Goal: Information Seeking & Learning: Learn about a topic

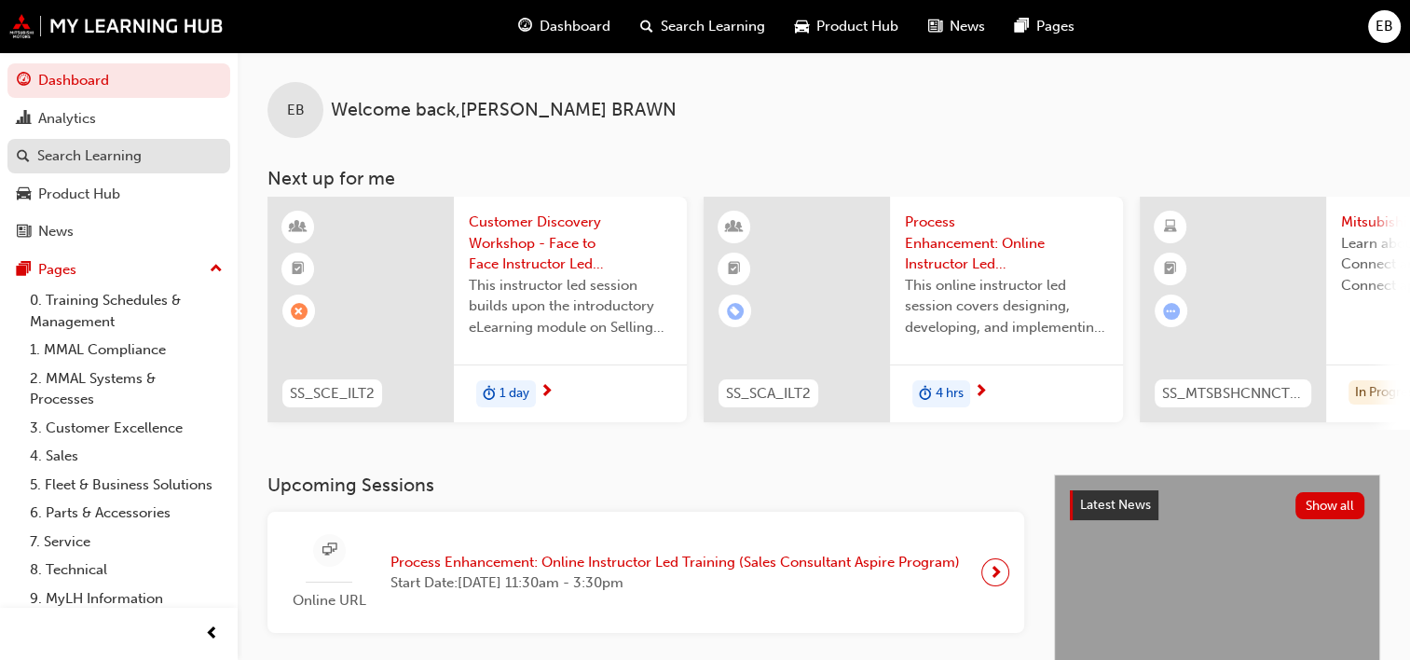
click at [138, 157] on div "Search Learning" at bounding box center [89, 155] width 104 height 21
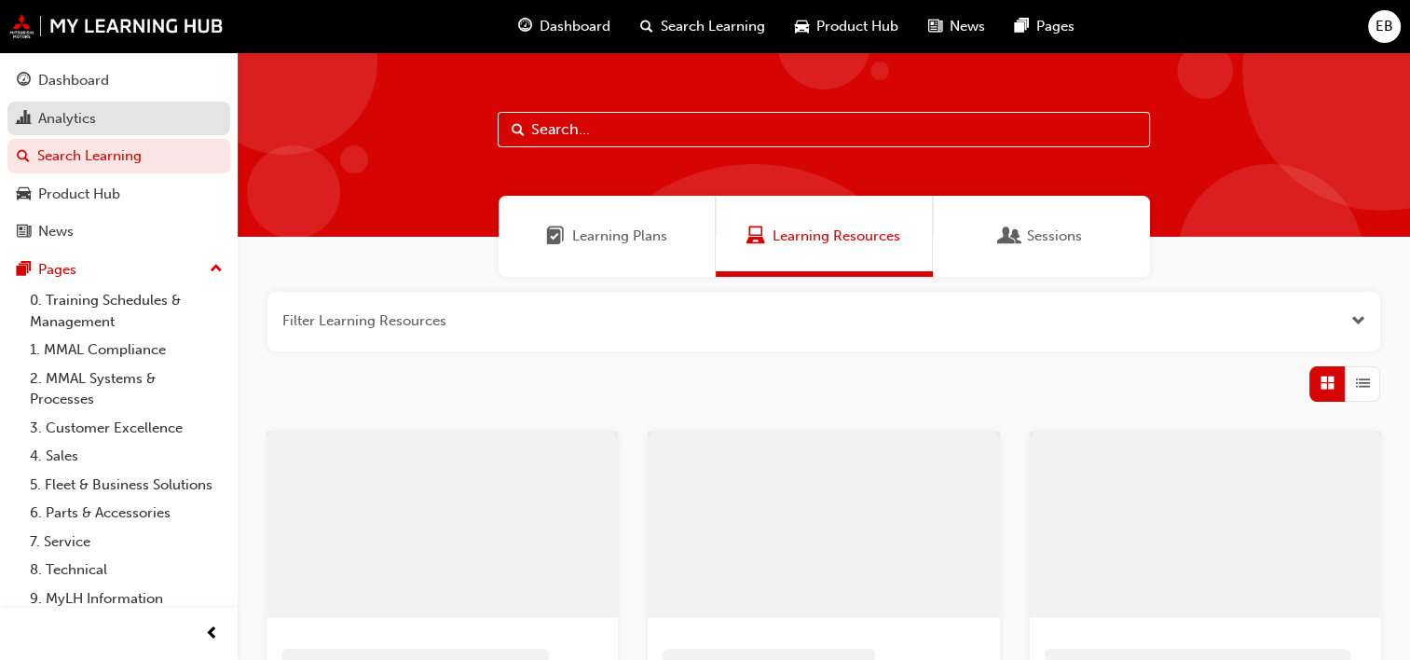
click at [119, 117] on div "Analytics" at bounding box center [119, 118] width 204 height 23
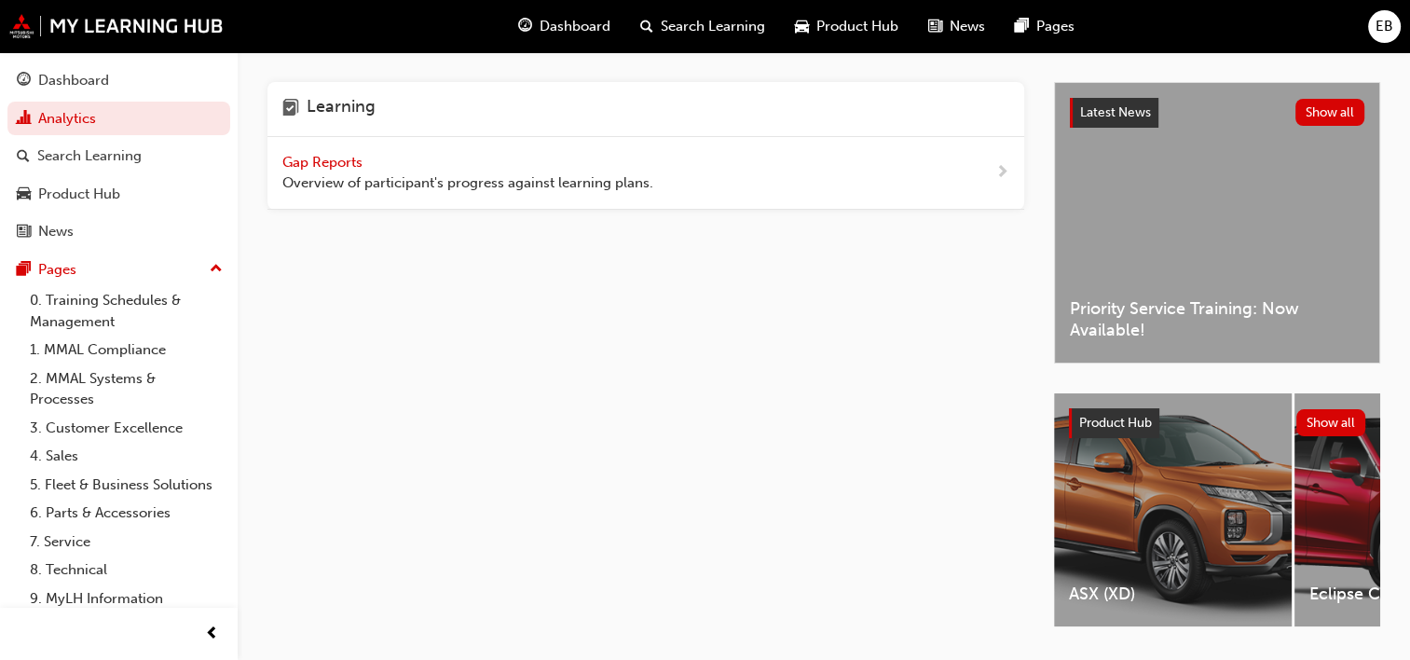
click at [528, 181] on span "Overview of participant's progress against learning plans." at bounding box center [467, 182] width 371 height 21
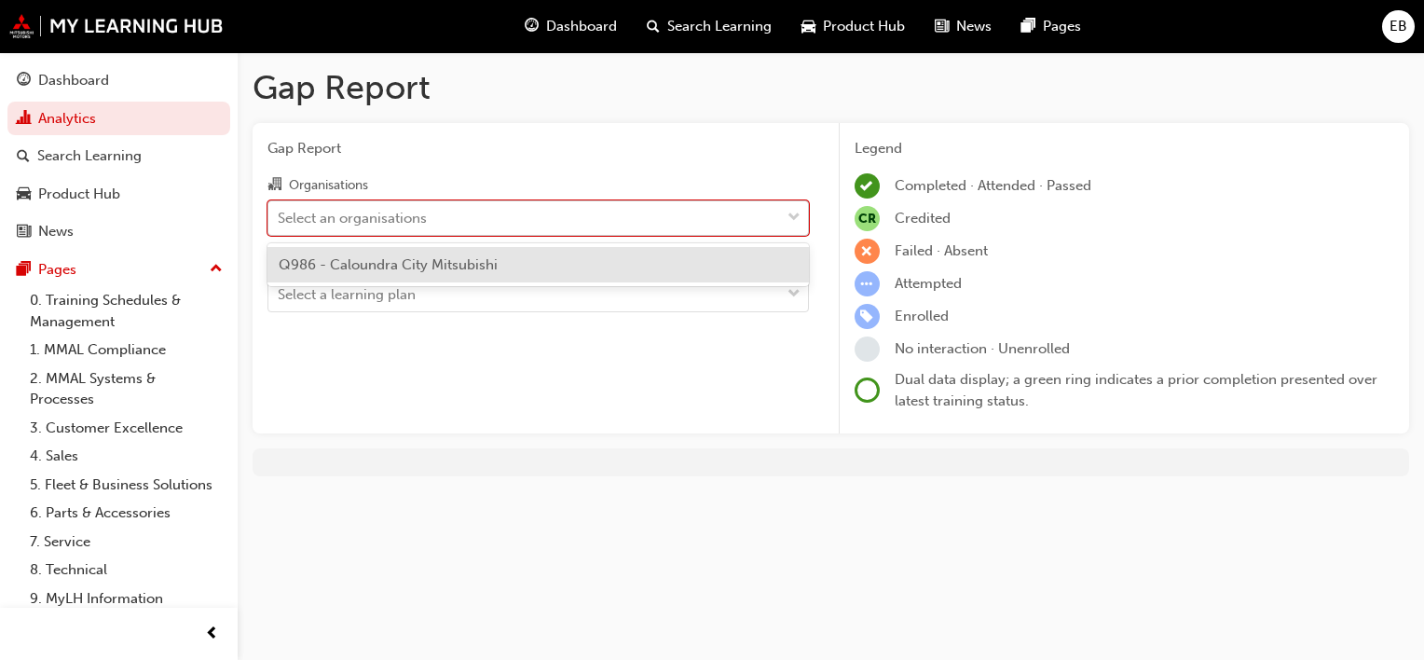
click at [555, 204] on div "Select an organisations" at bounding box center [524, 217] width 512 height 33
click at [280, 209] on input "Organisations option Q986 - Caloundra City Mitsubishi focused, 1 of 1. 1 result…" at bounding box center [279, 217] width 2 height 16
click at [543, 270] on div "Q986 - Caloundra City Mitsubishi" at bounding box center [537, 265] width 541 height 36
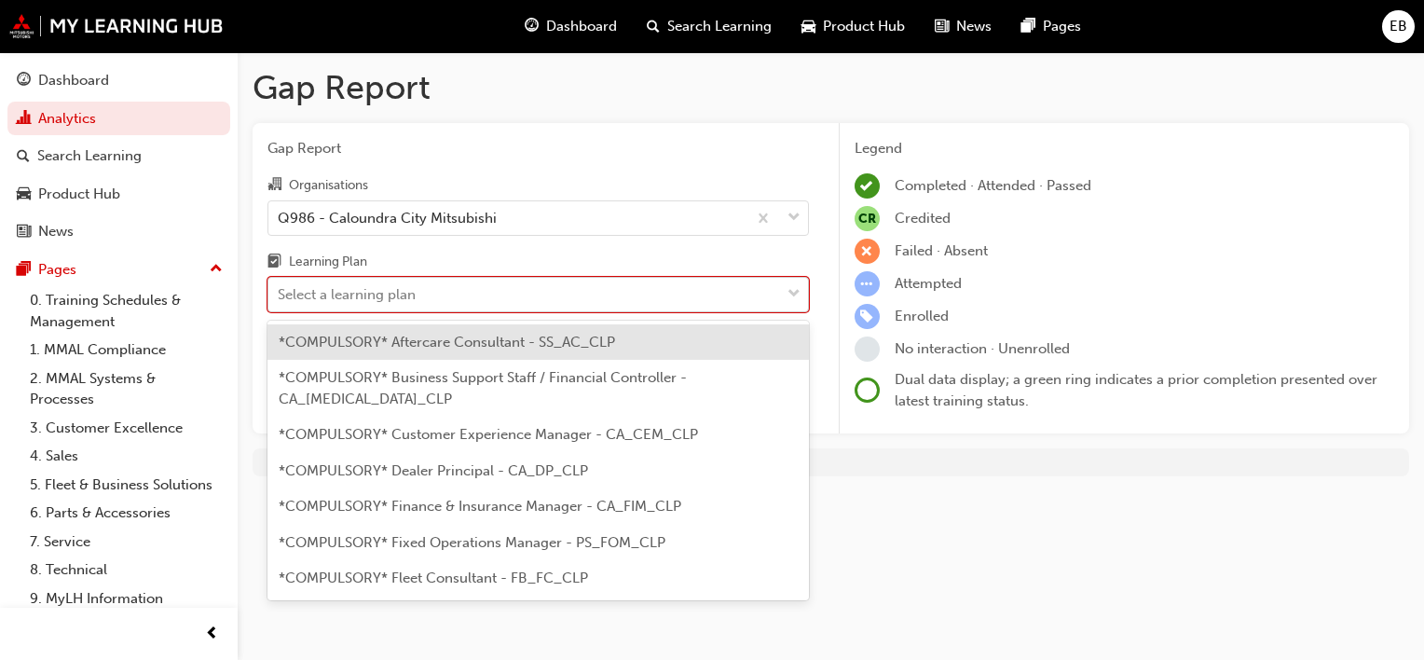
click at [534, 280] on div "Select a learning plan" at bounding box center [524, 295] width 512 height 33
click at [280, 286] on input "Learning Plan option *COMPULSORY* Aftercare Consultant - SS_AC_CLP focused, 1 o…" at bounding box center [279, 294] width 2 height 16
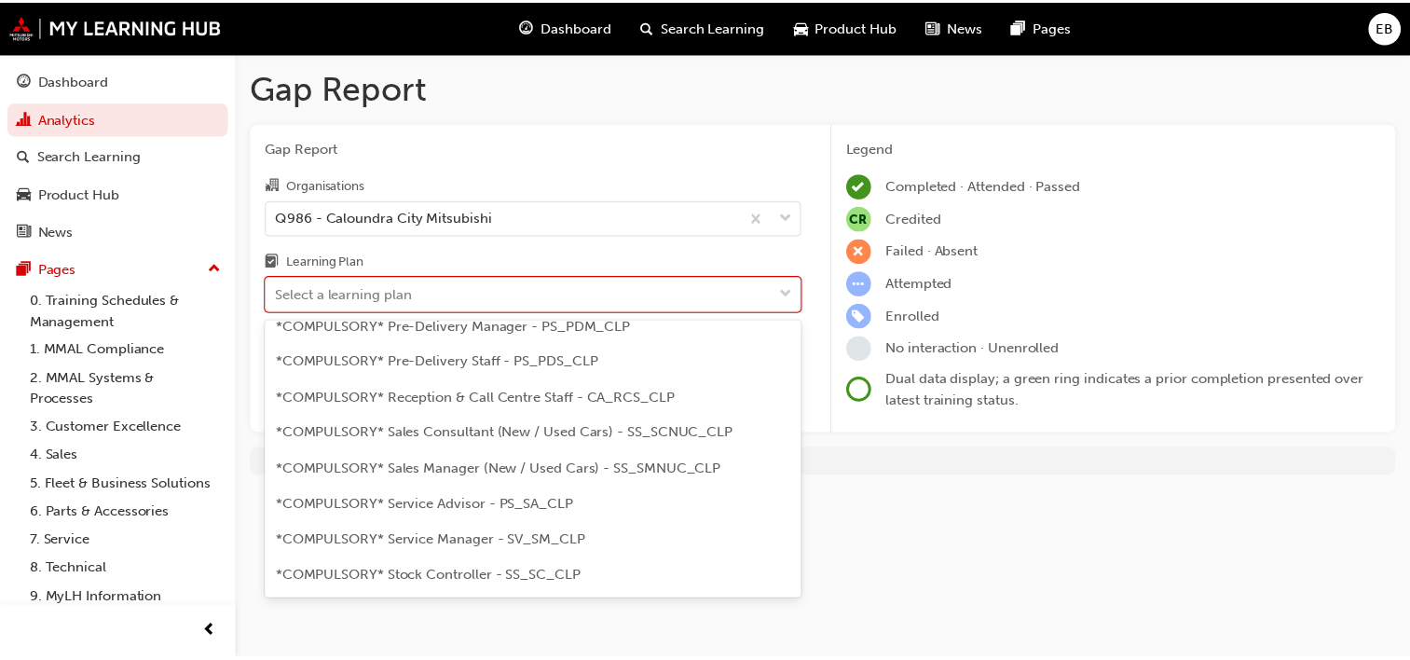
scroll to position [501, 0]
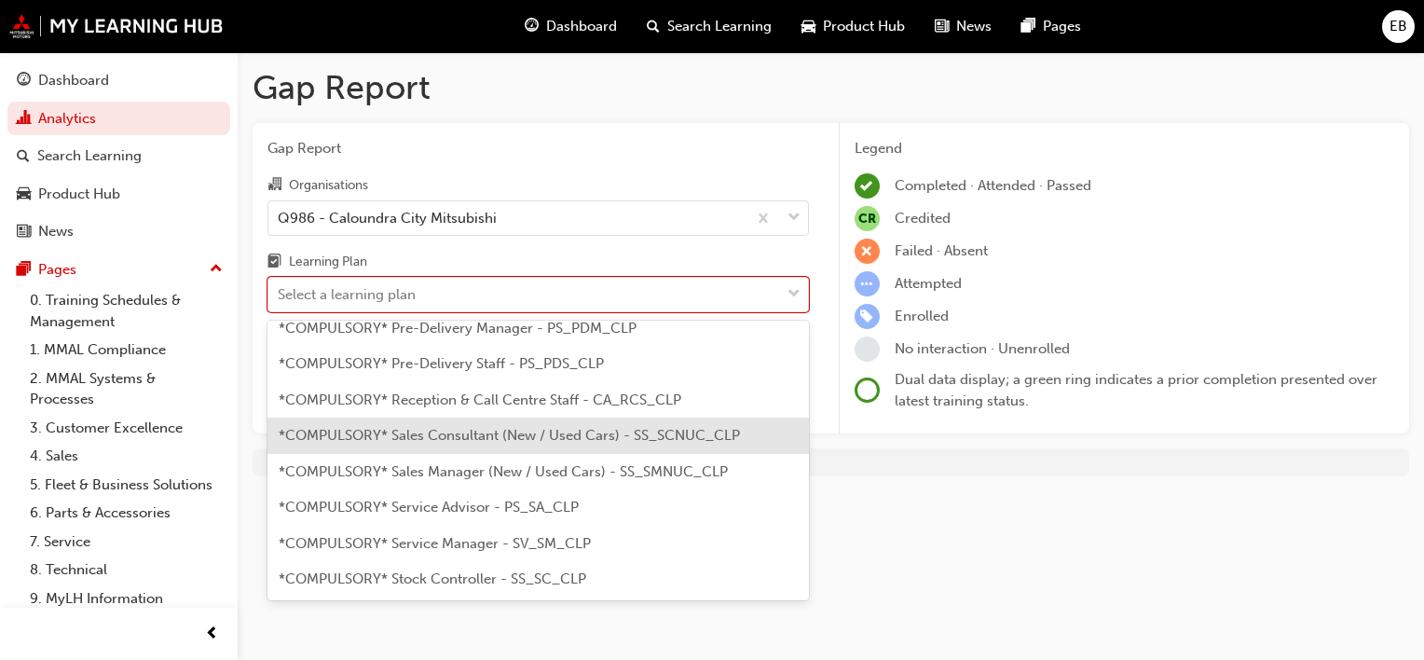
click at [518, 427] on span "*COMPULSORY* Sales Consultant (New / Used Cars) - SS_SCNUC_CLP" at bounding box center [509, 435] width 461 height 17
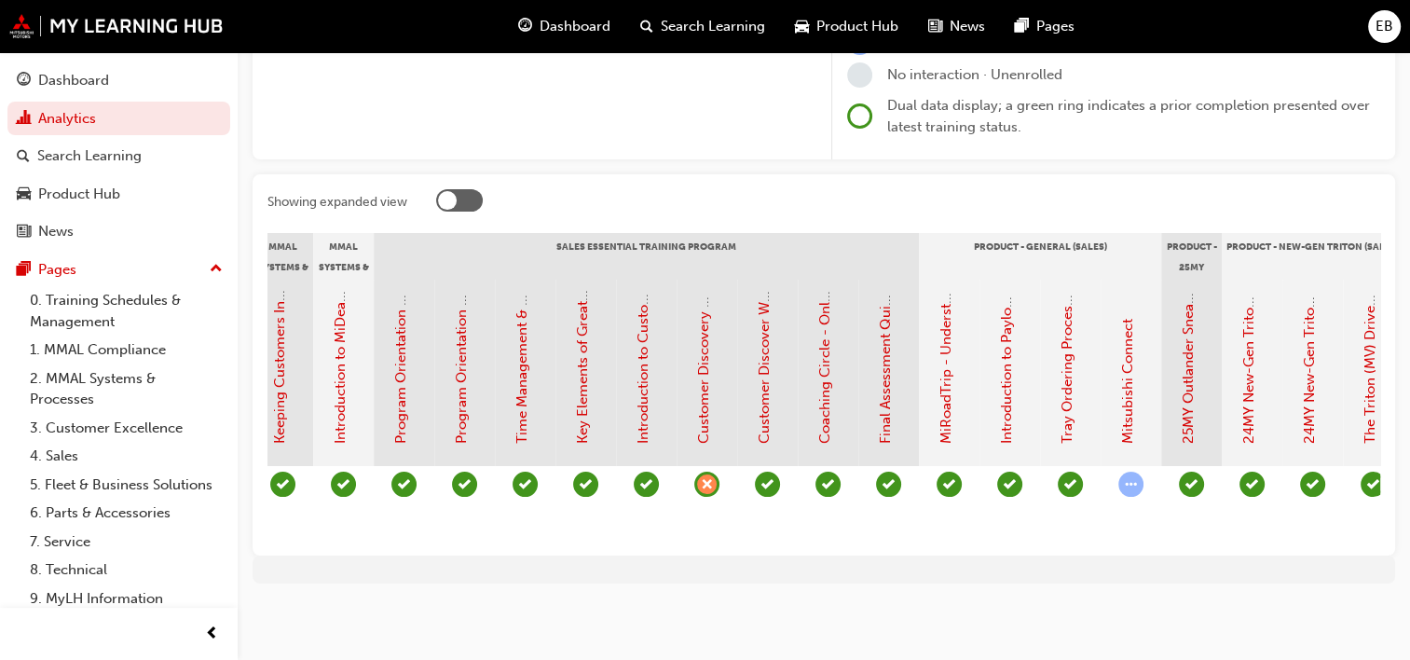
scroll to position [0, 1715]
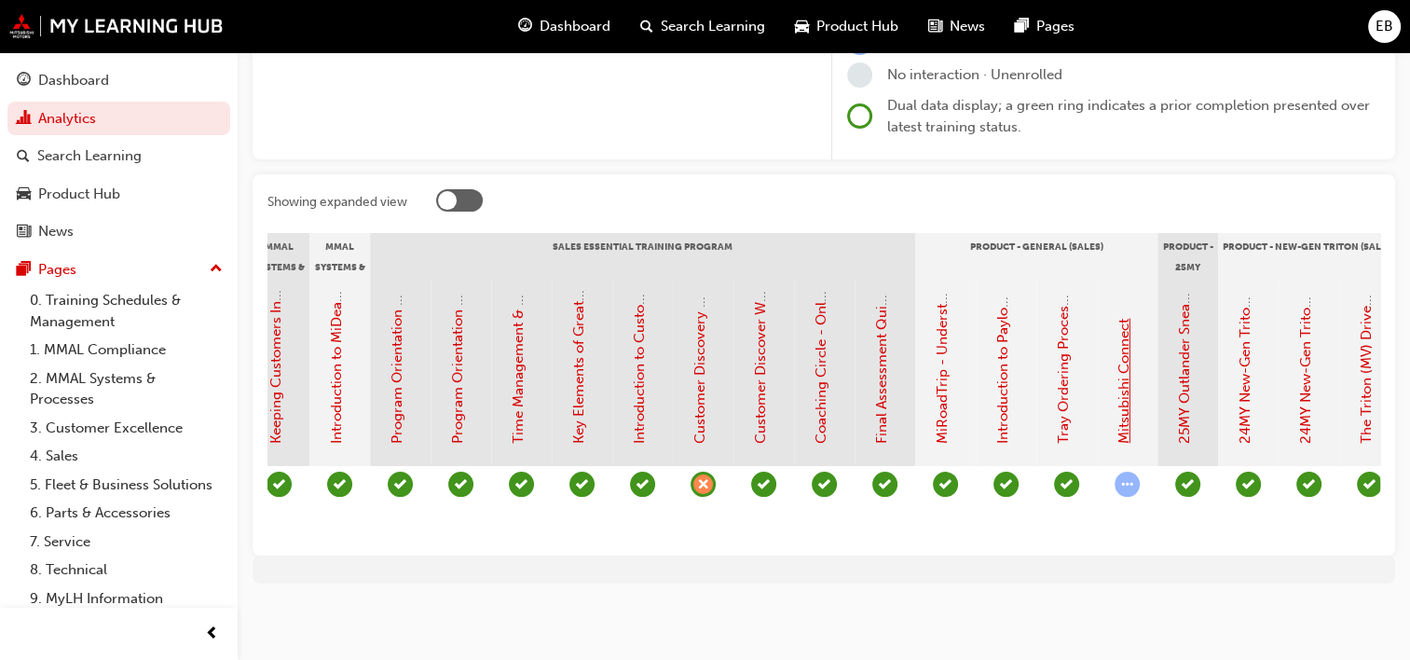
click at [1126, 361] on link "Mitsubishi Connect" at bounding box center [1123, 381] width 17 height 125
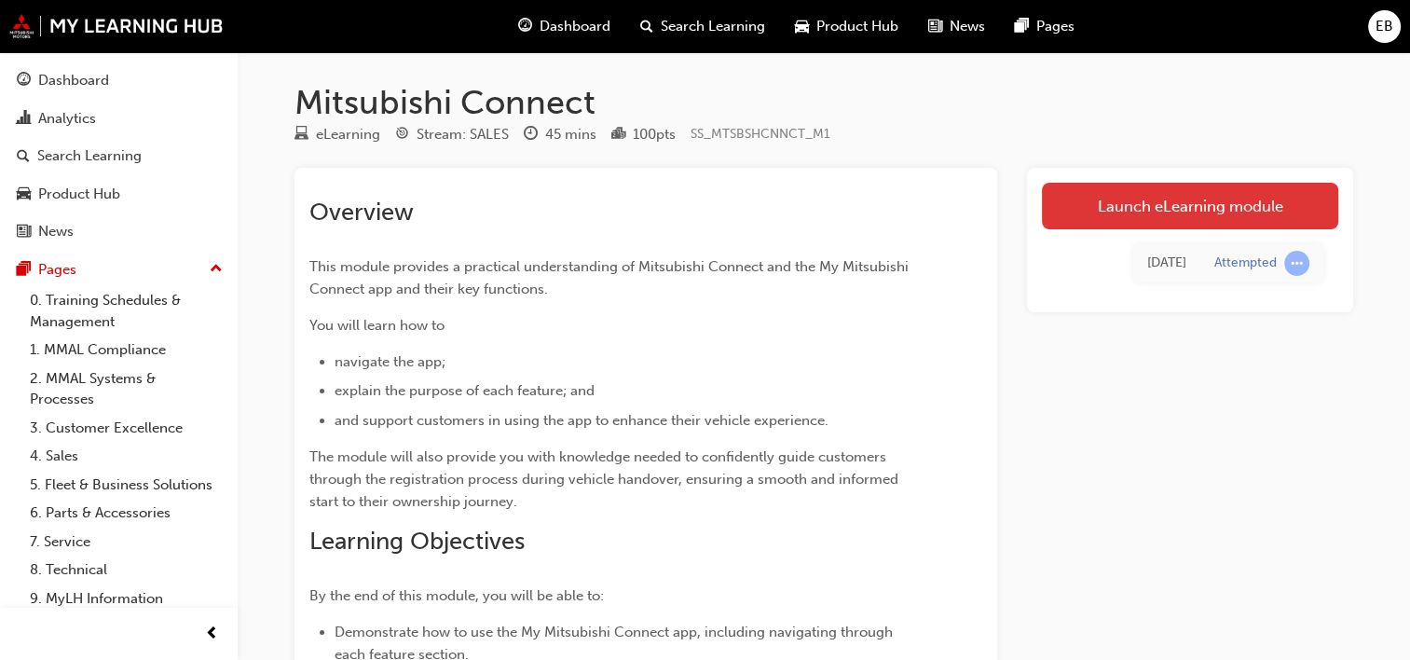
click at [1149, 205] on link "Launch eLearning module" at bounding box center [1190, 206] width 296 height 47
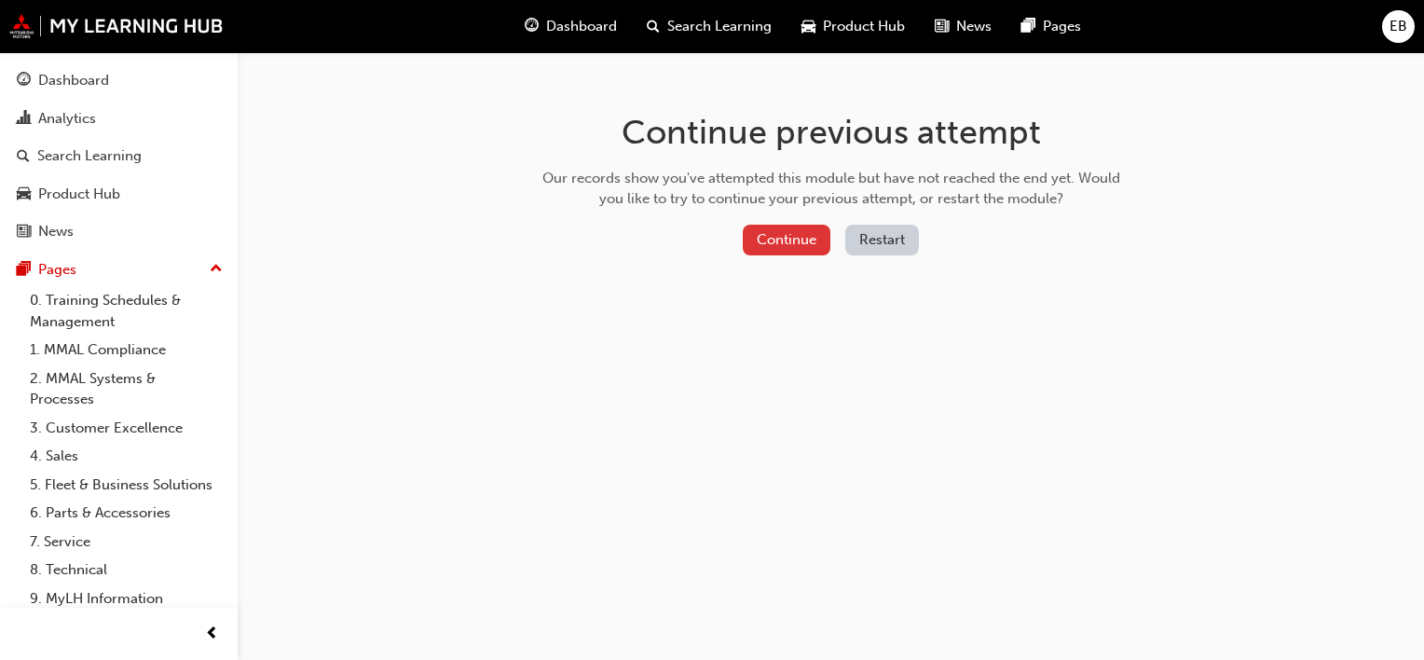
click at [760, 241] on button "Continue" at bounding box center [787, 240] width 88 height 31
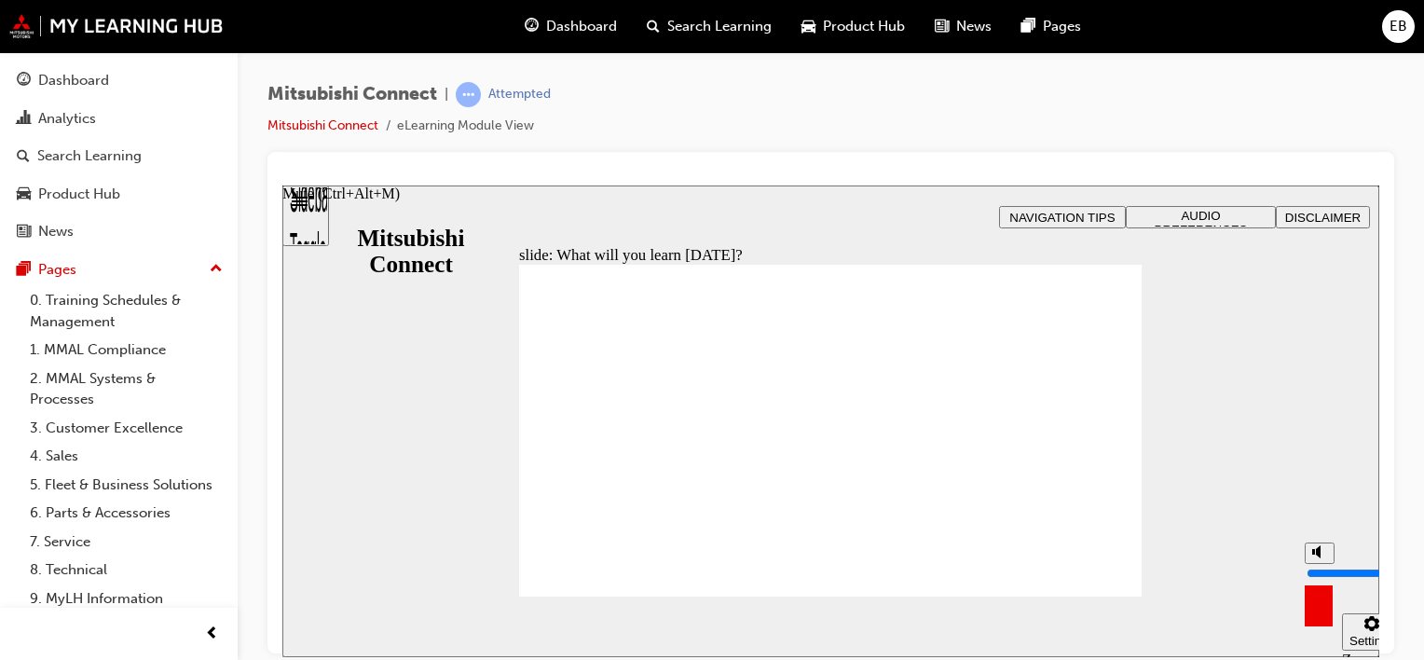
click at [1314, 557] on icon "Mute (Ctrl+Alt+M)" at bounding box center [1319, 550] width 15 height 13
type input "0"
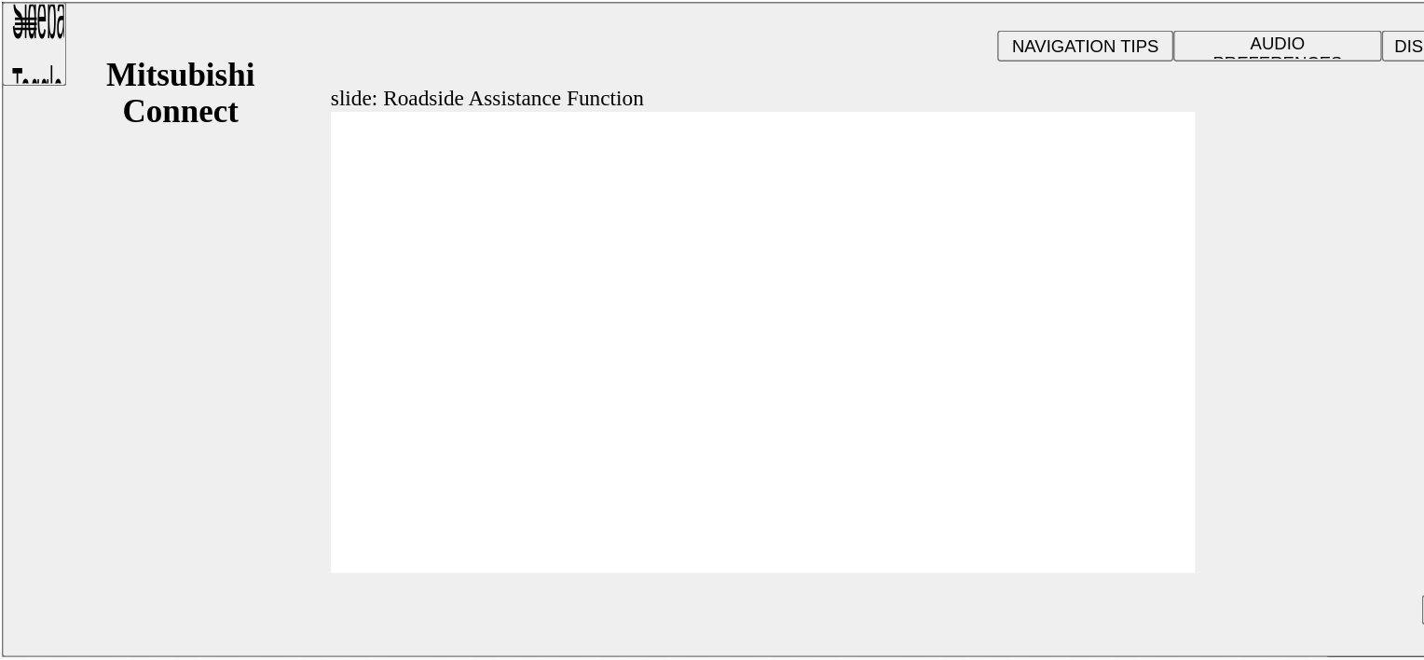
checkbox input "true"
checkbox input "false"
checkbox input "true"
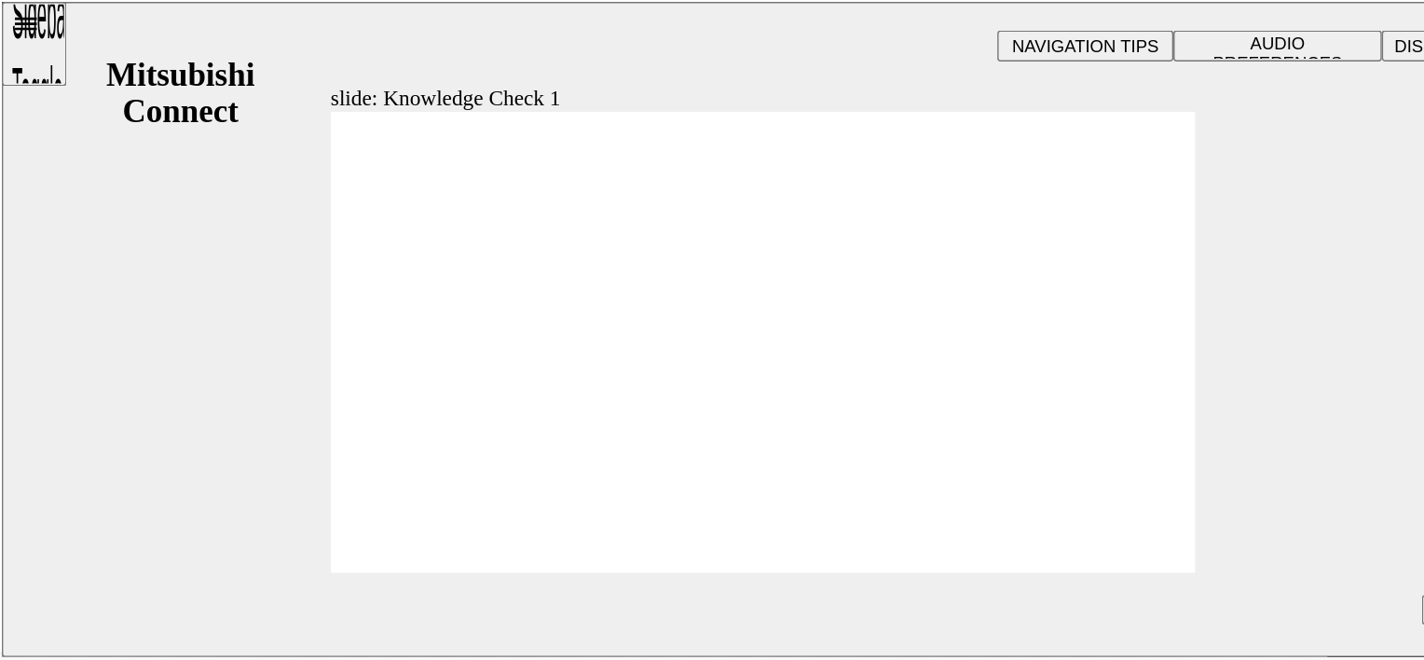
checkbox input "false"
checkbox input "true"
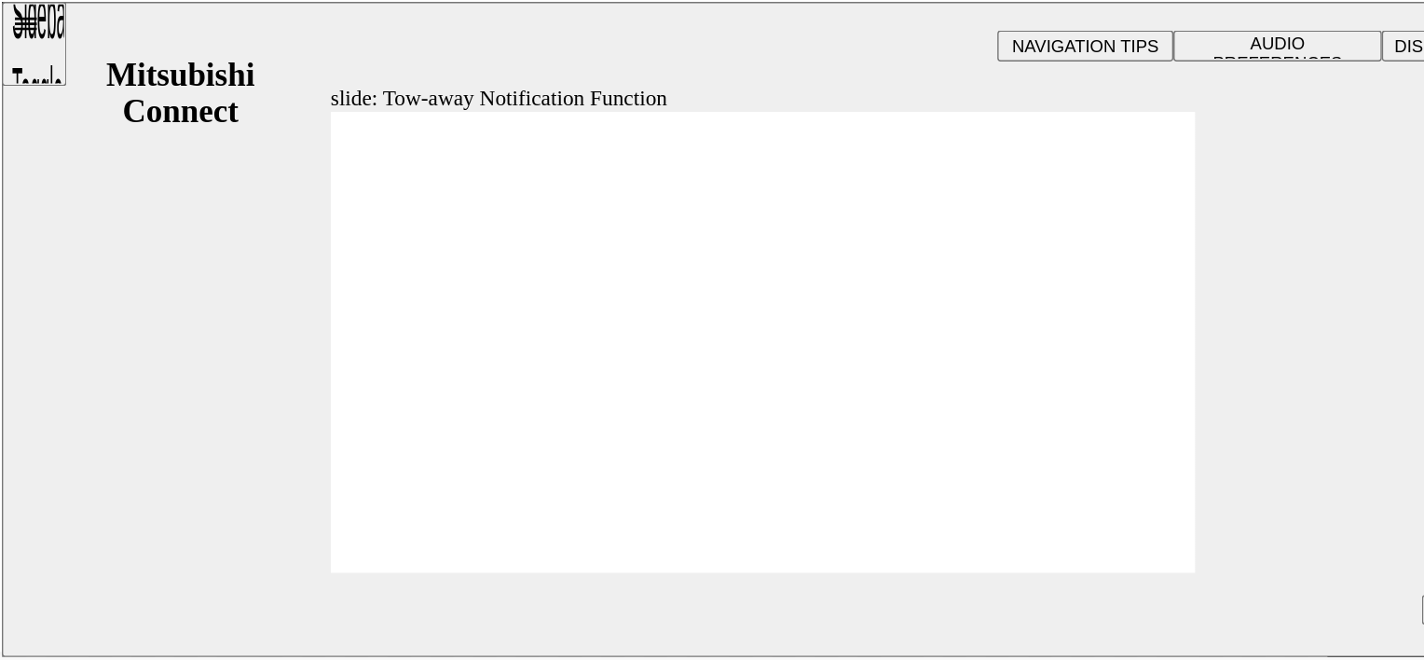
click at [819, 431] on div at bounding box center [549, 606] width 622 height 350
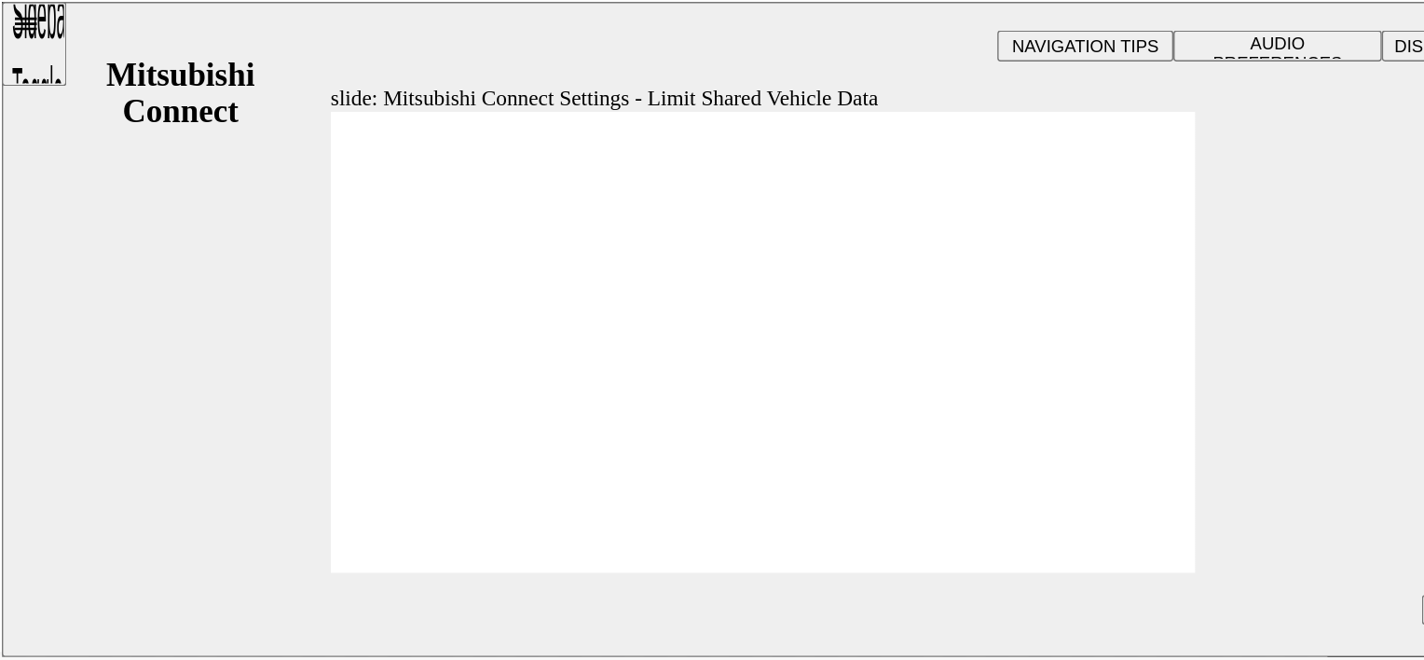
radio input "false"
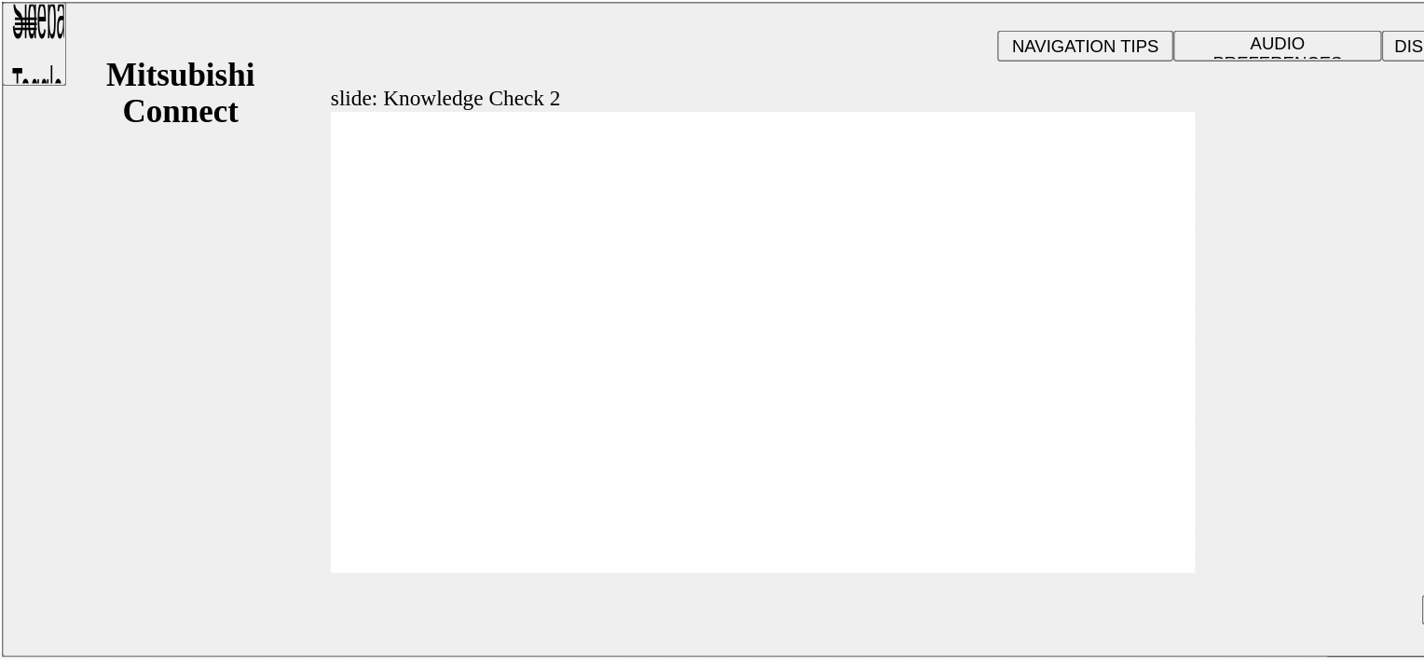
radio input "true"
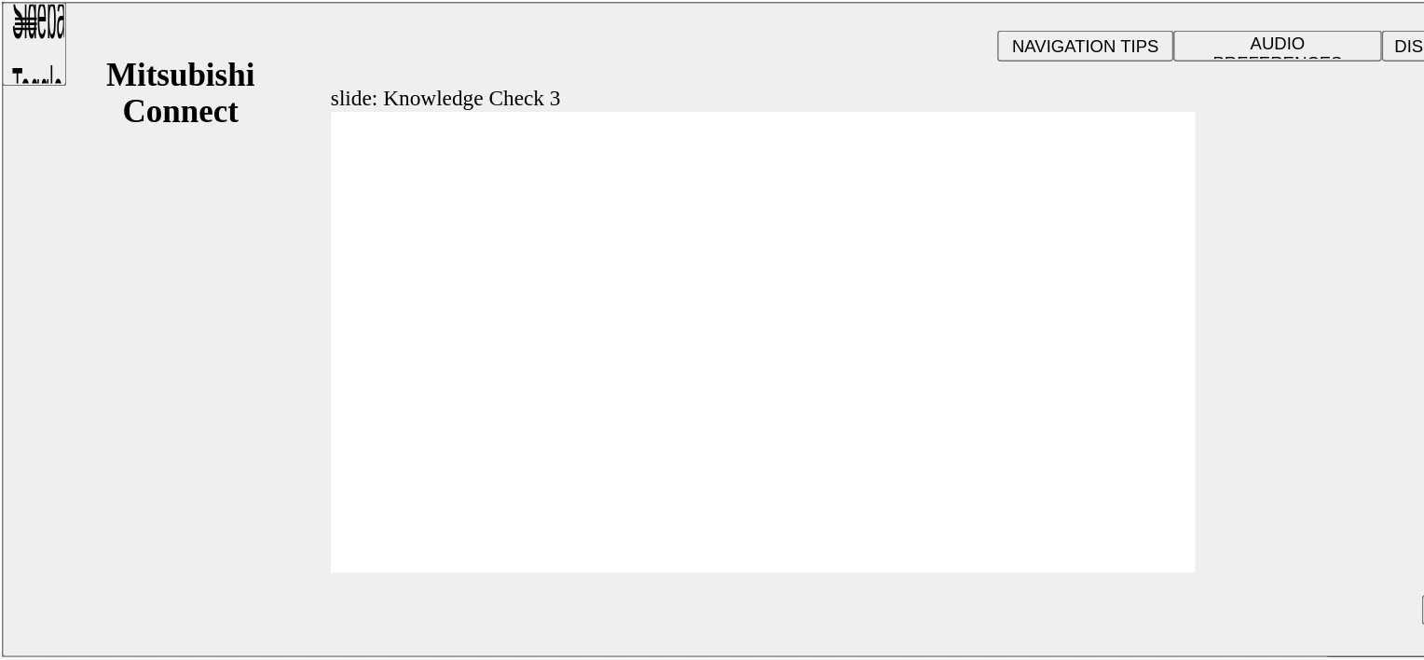
checkbox input "true"
drag, startPoint x: 349, startPoint y: 294, endPoint x: 340, endPoint y: 307, distance: 14.7
checkbox input "true"
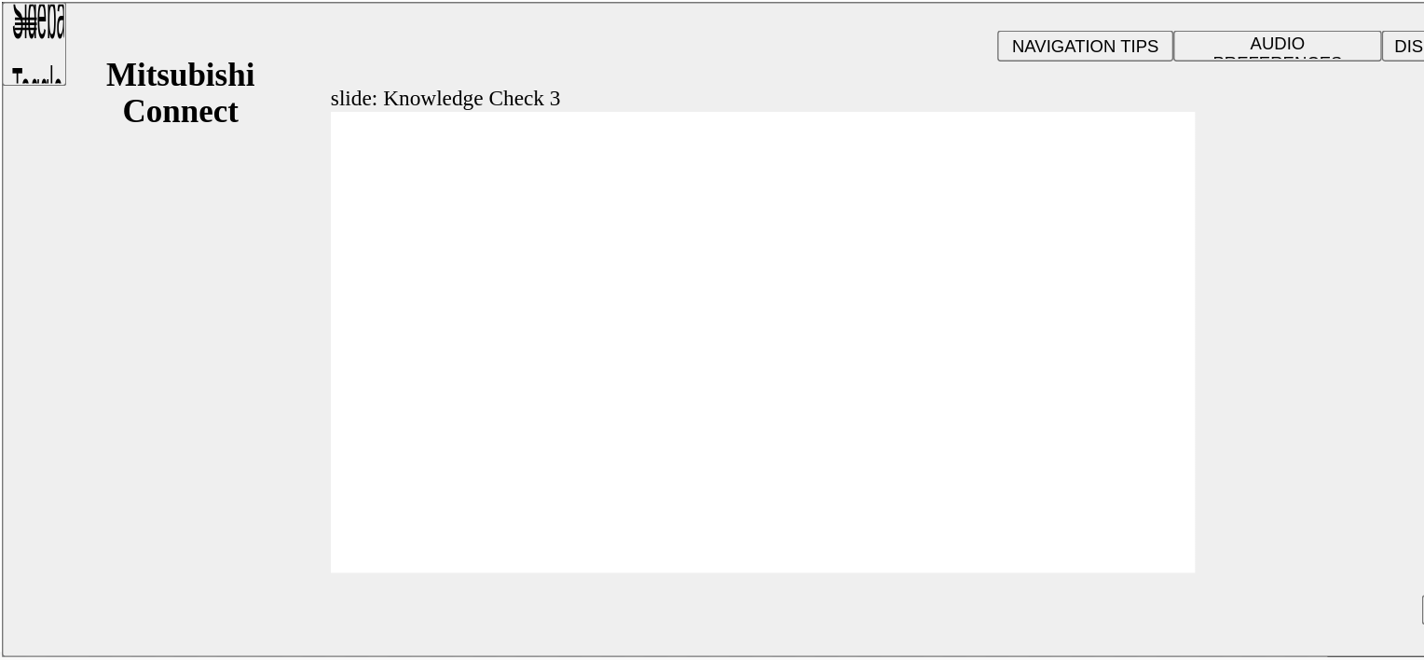
checkbox input "false"
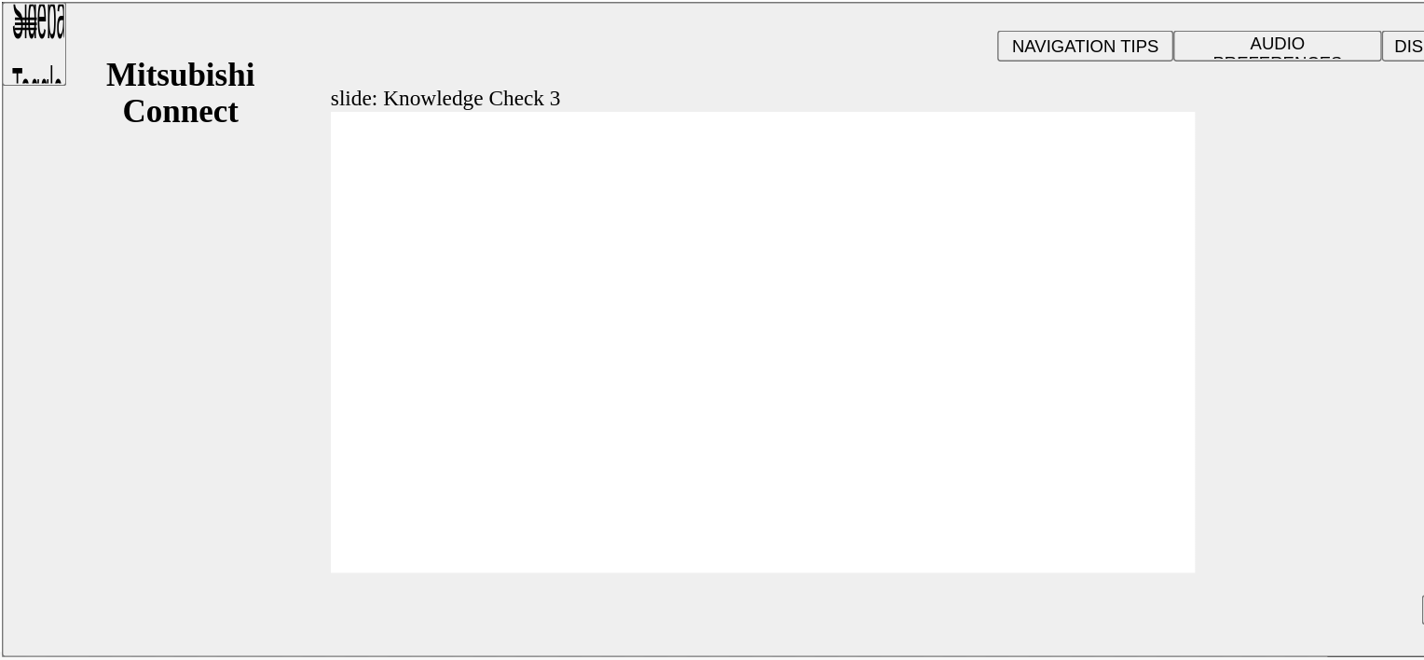
checkbox input "false"
checkbox input "true"
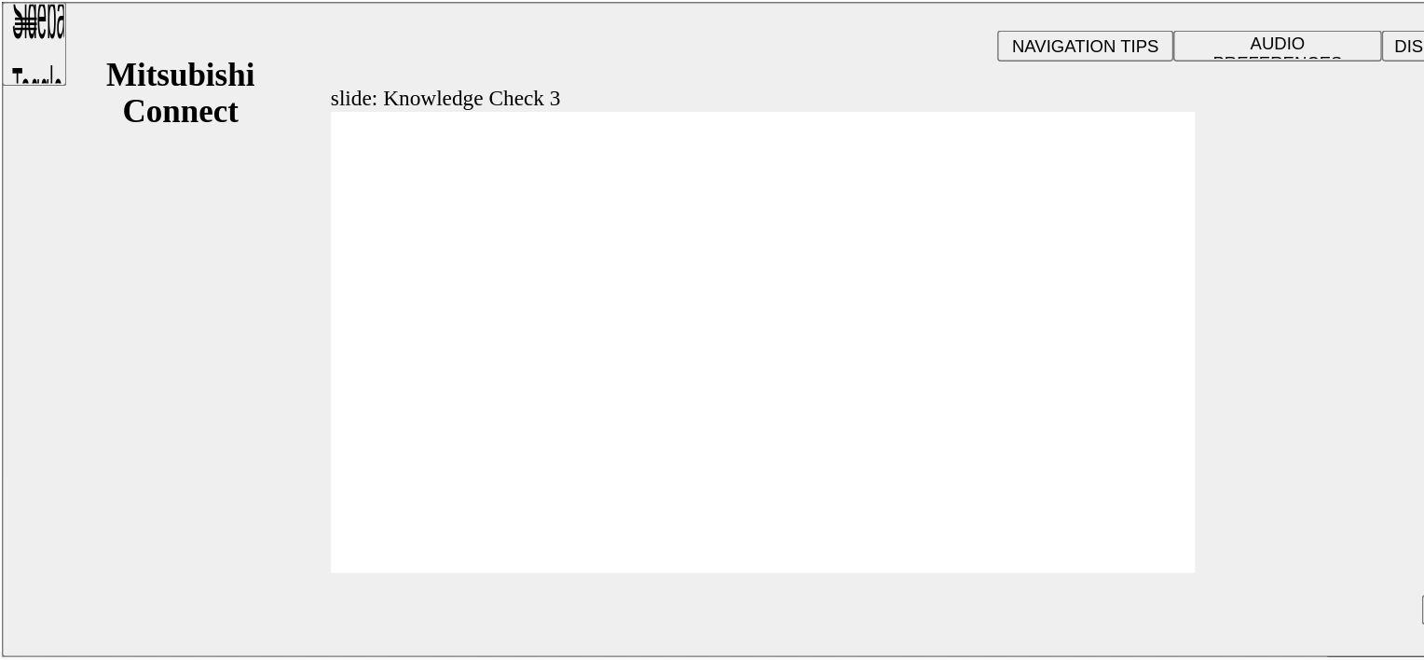
drag, startPoint x: 322, startPoint y: 295, endPoint x: 316, endPoint y: 382, distance: 86.9
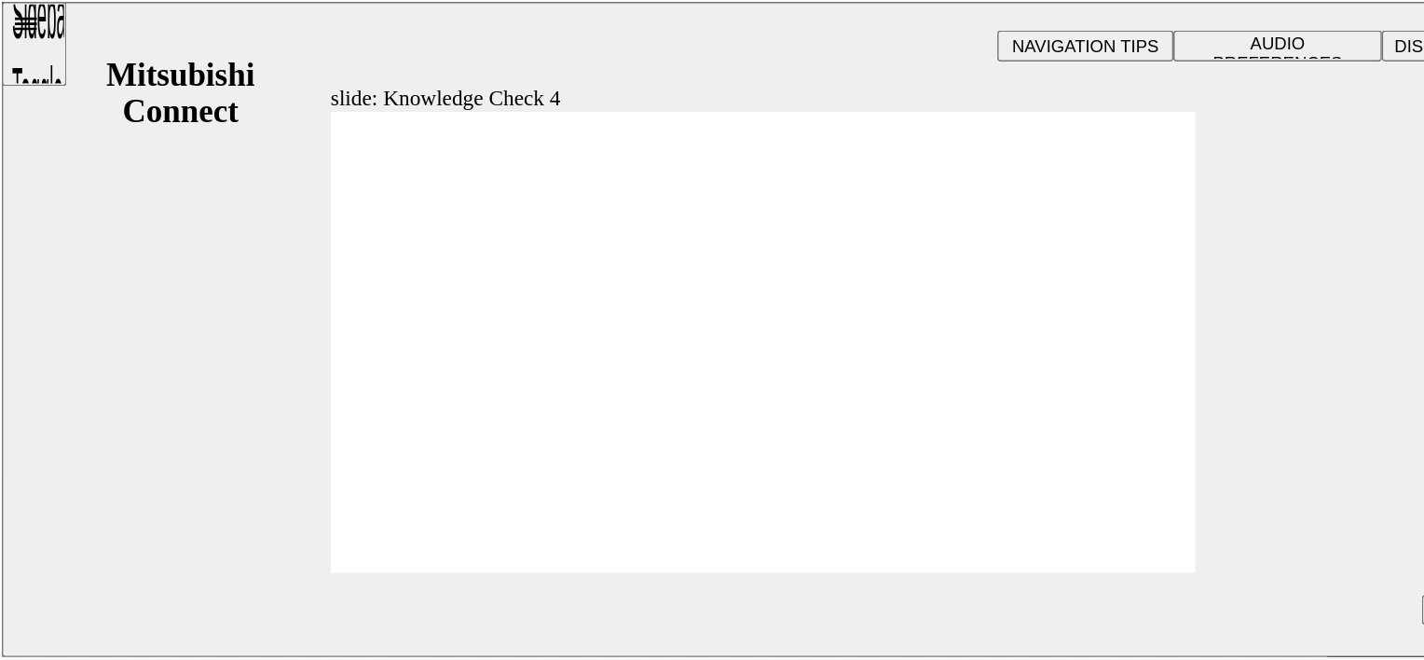
radio input "false"
radio input "true"
radio input "false"
radio input "true"
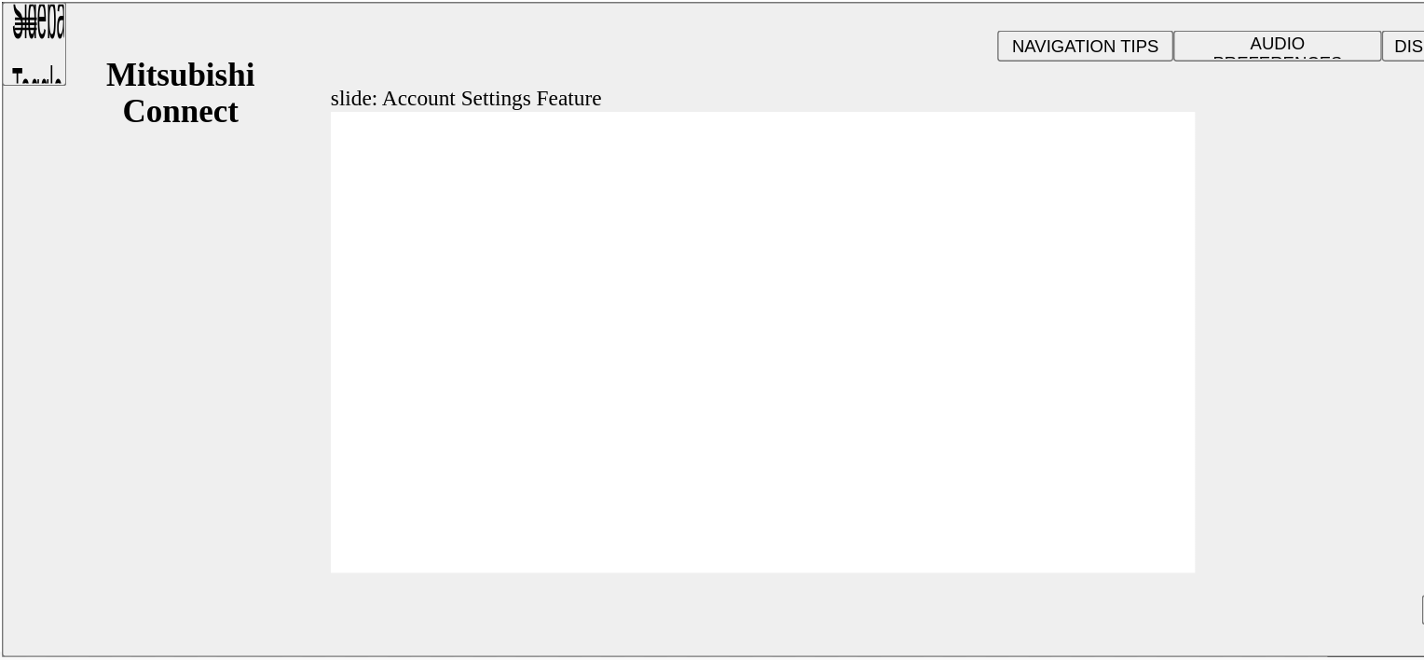
checkbox input "true"
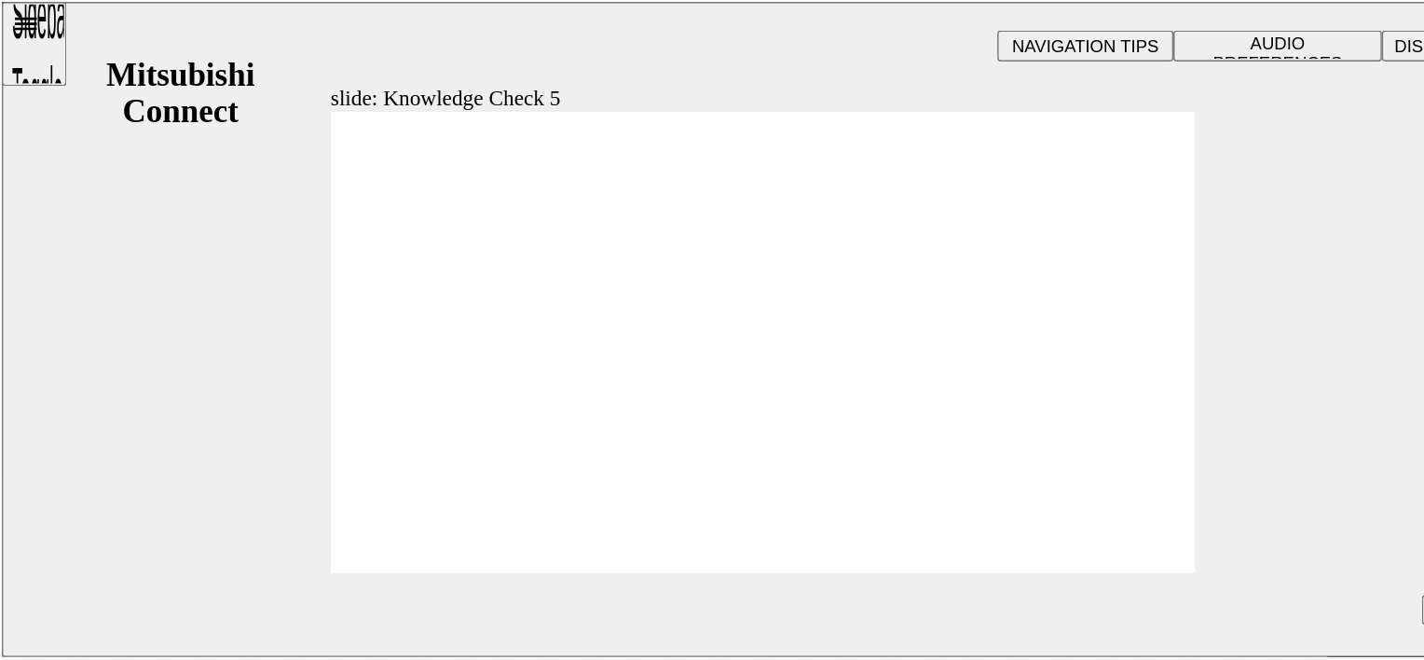
checkbox input "true"
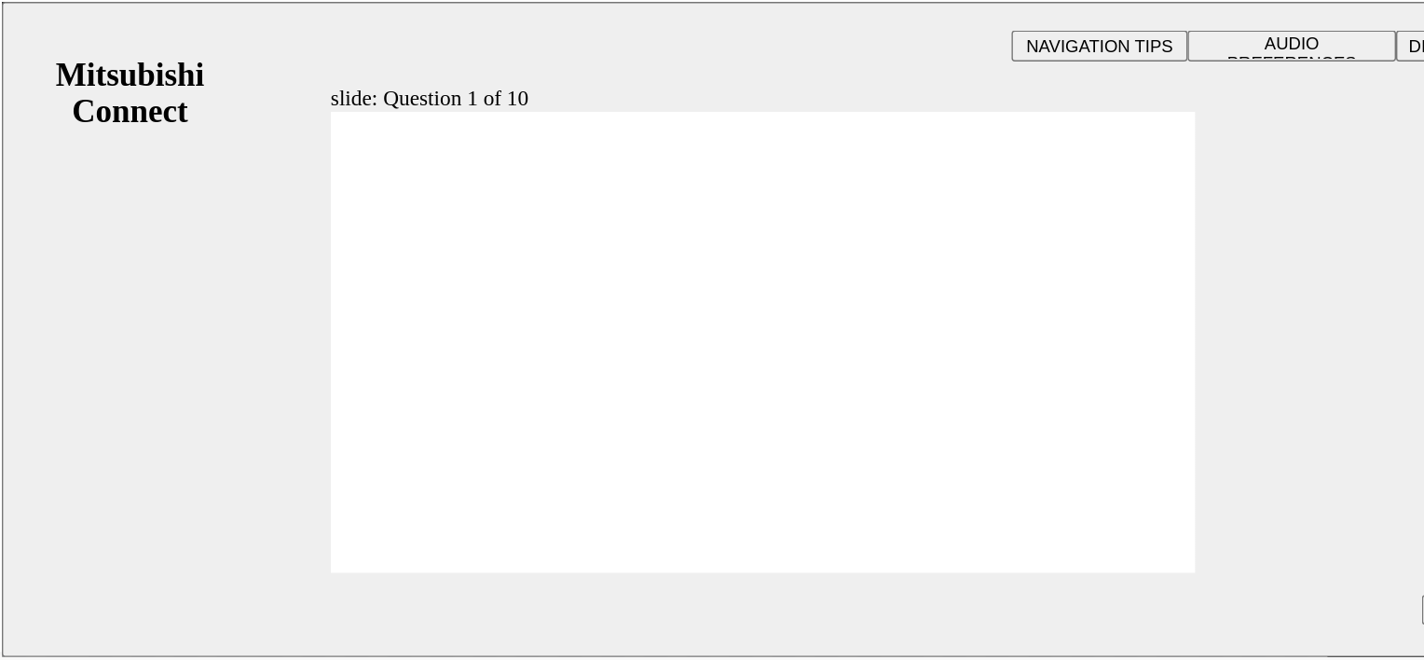
radio input "true"
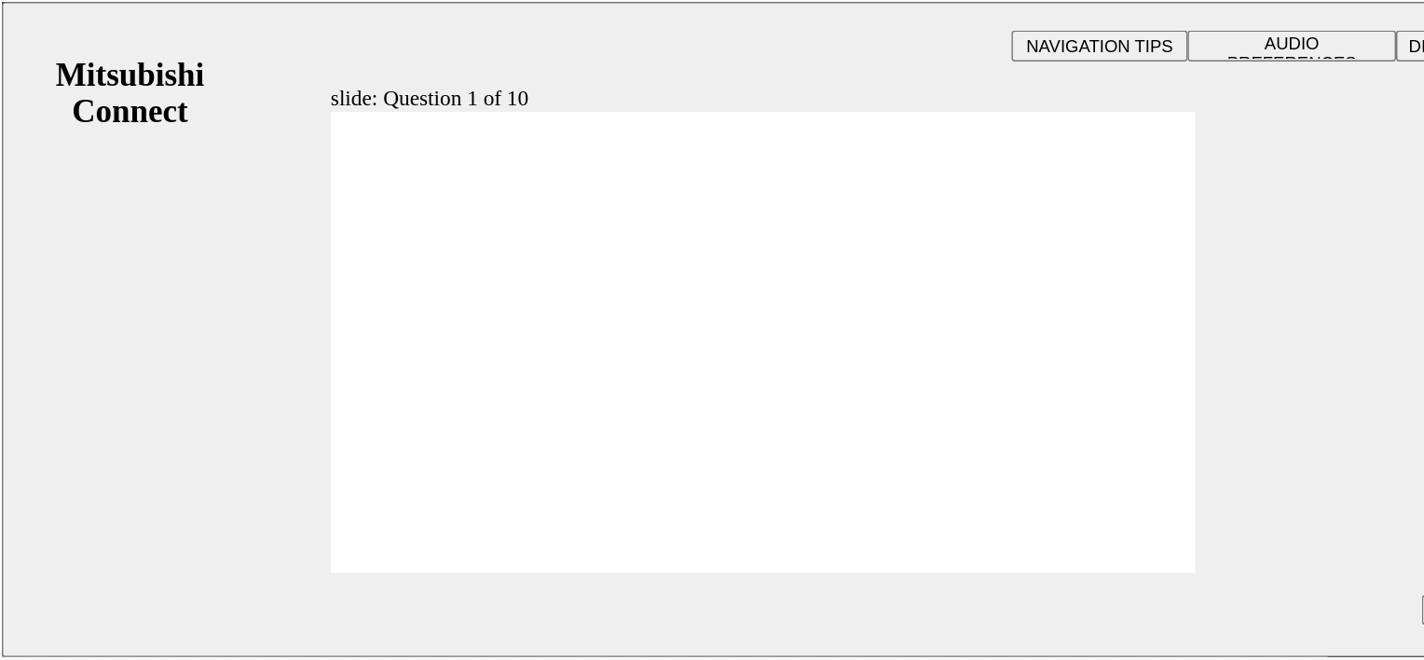
checkbox input "true"
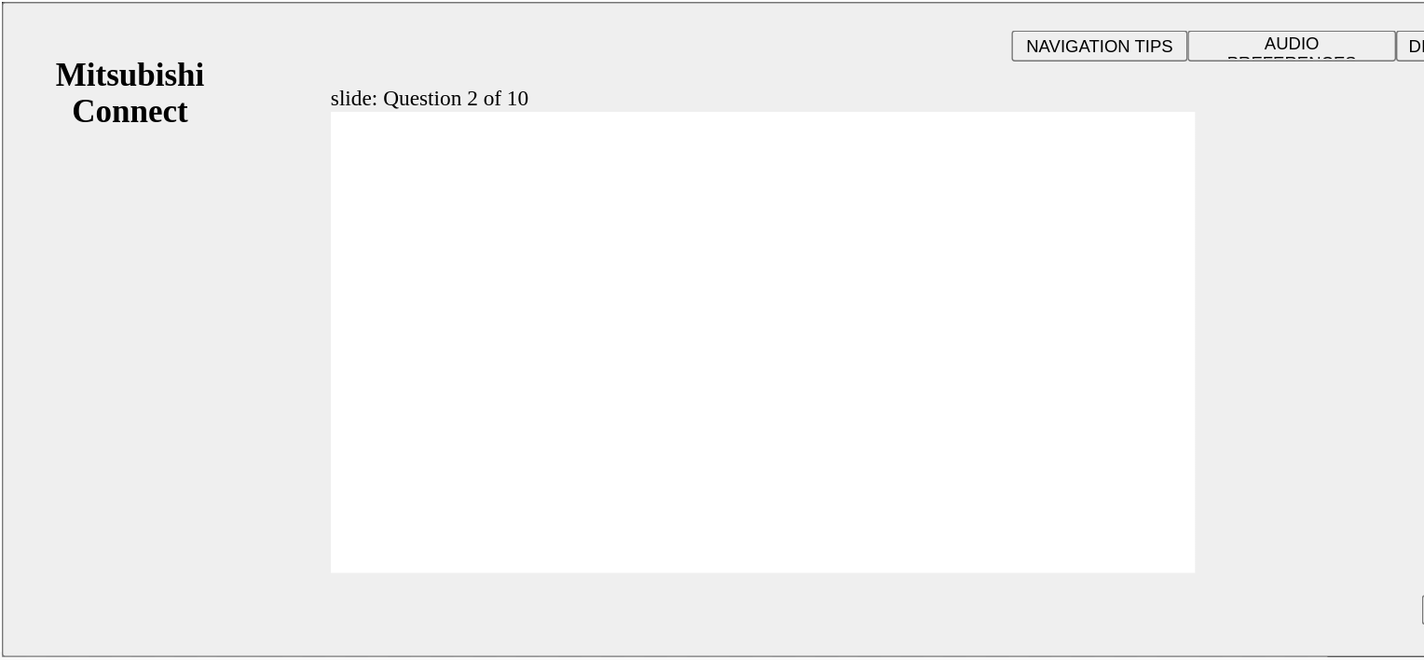
checkbox input "true"
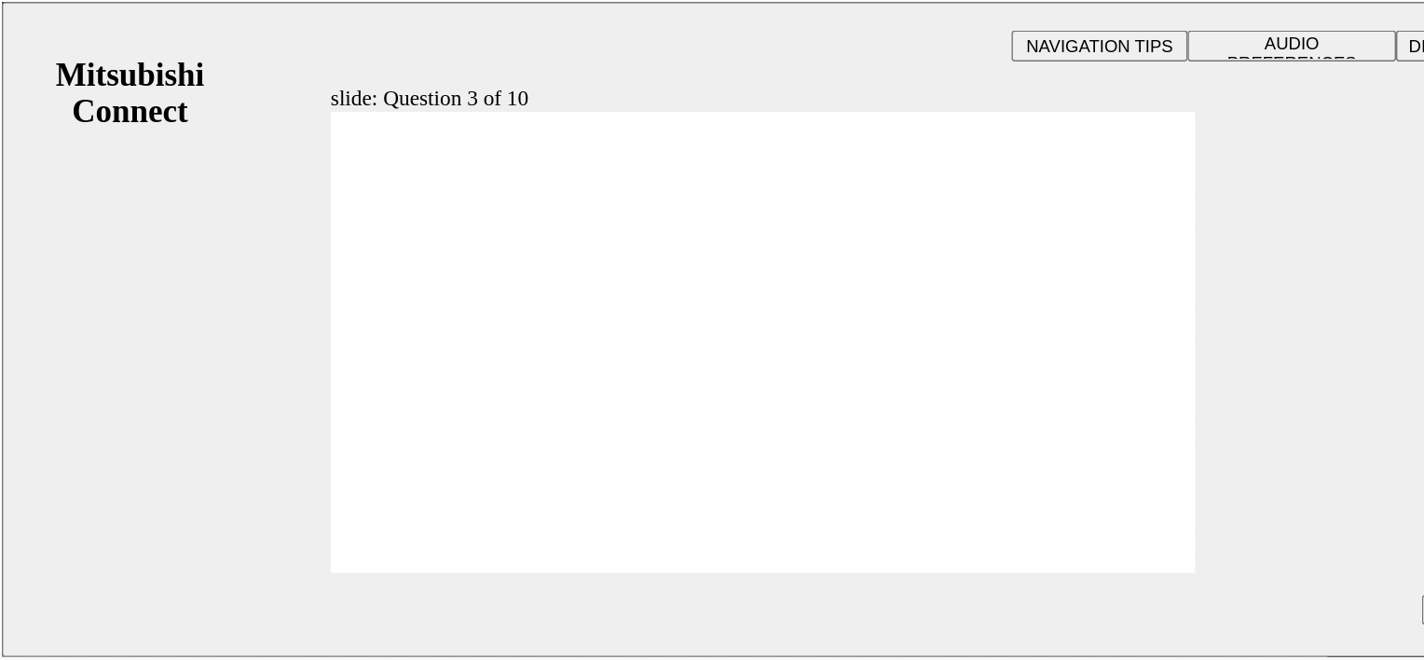
radio input "true"
drag, startPoint x: 354, startPoint y: 237, endPoint x: 312, endPoint y: 377, distance: 146.8
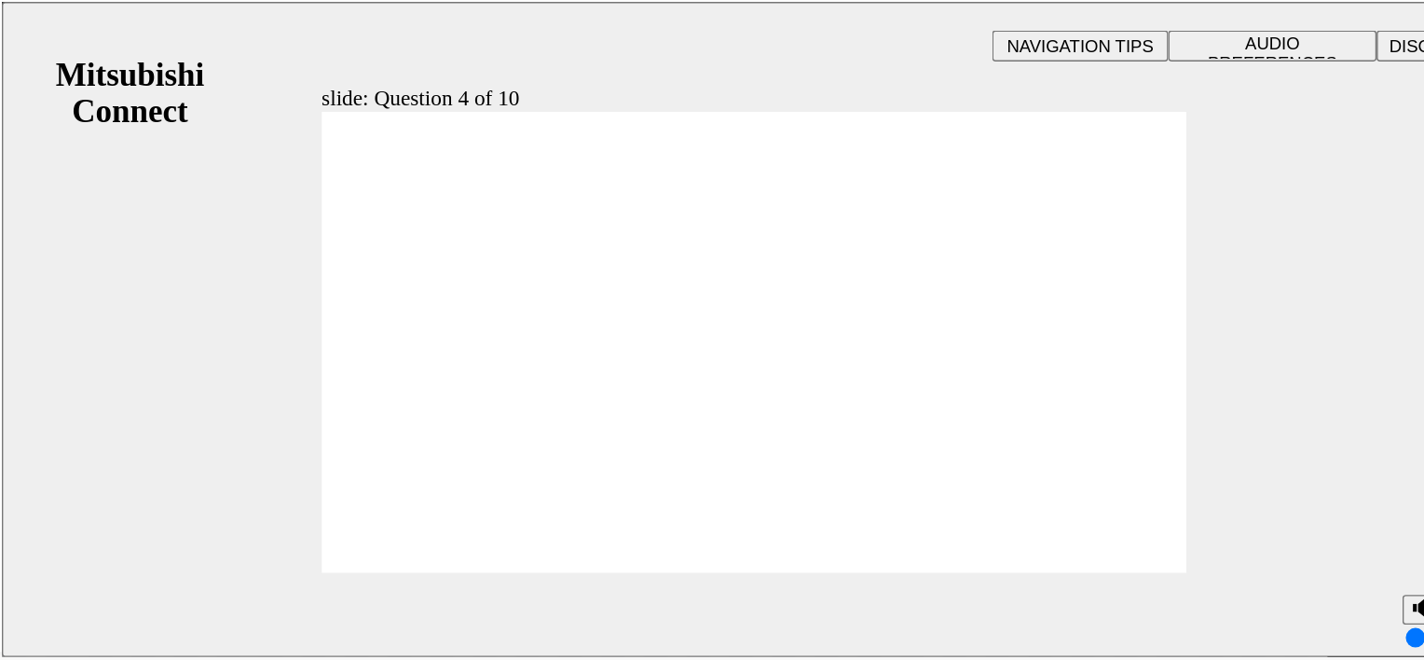
checkbox input "true"
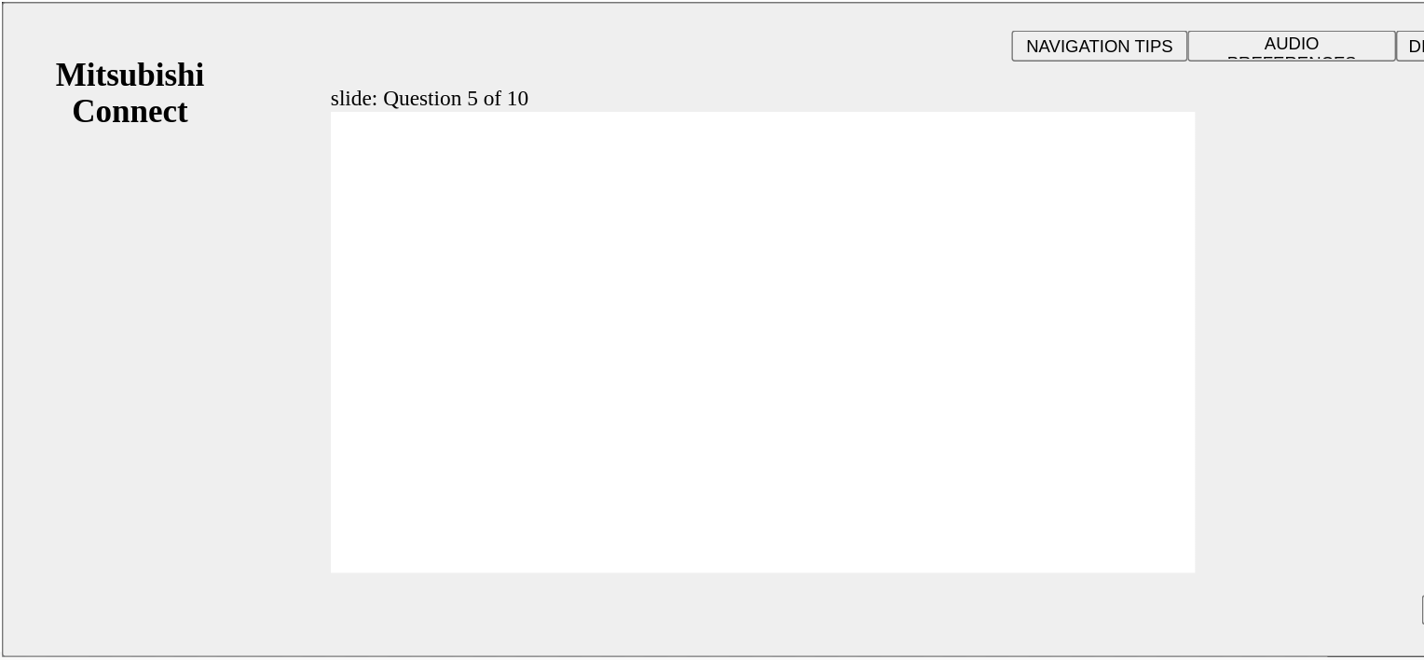
checkbox input "true"
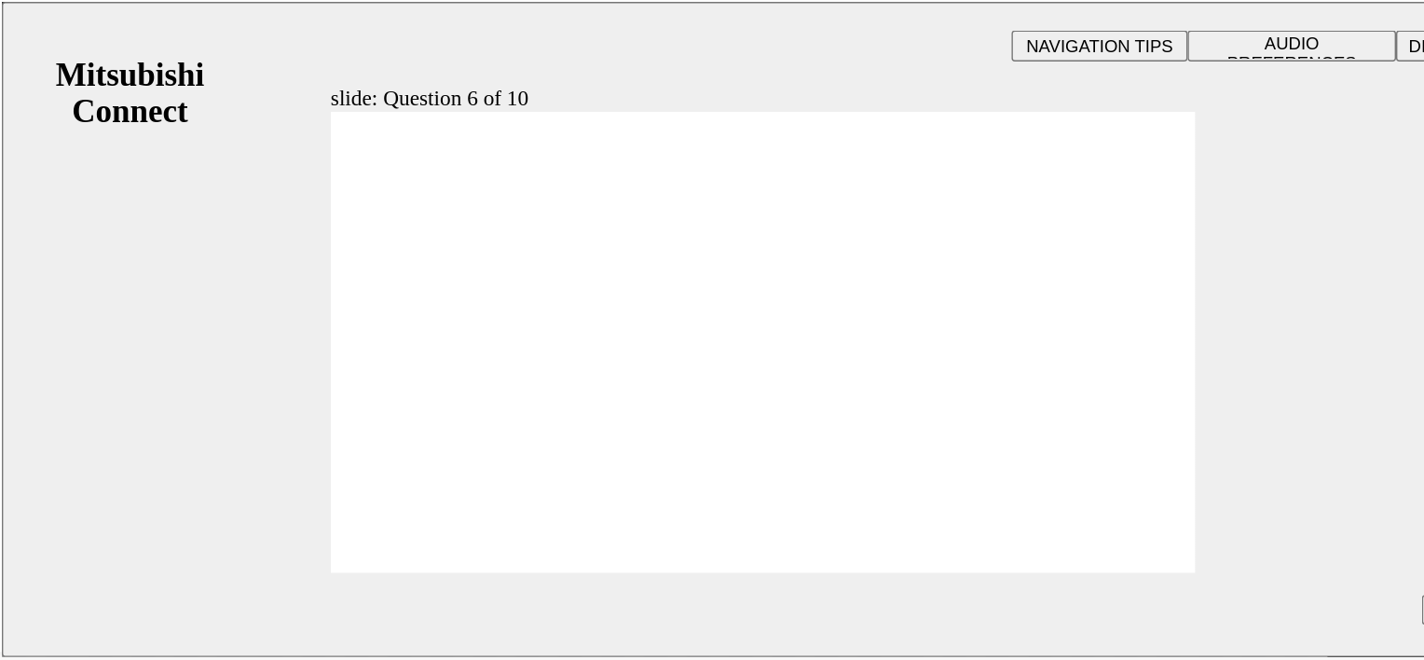
checkbox input "true"
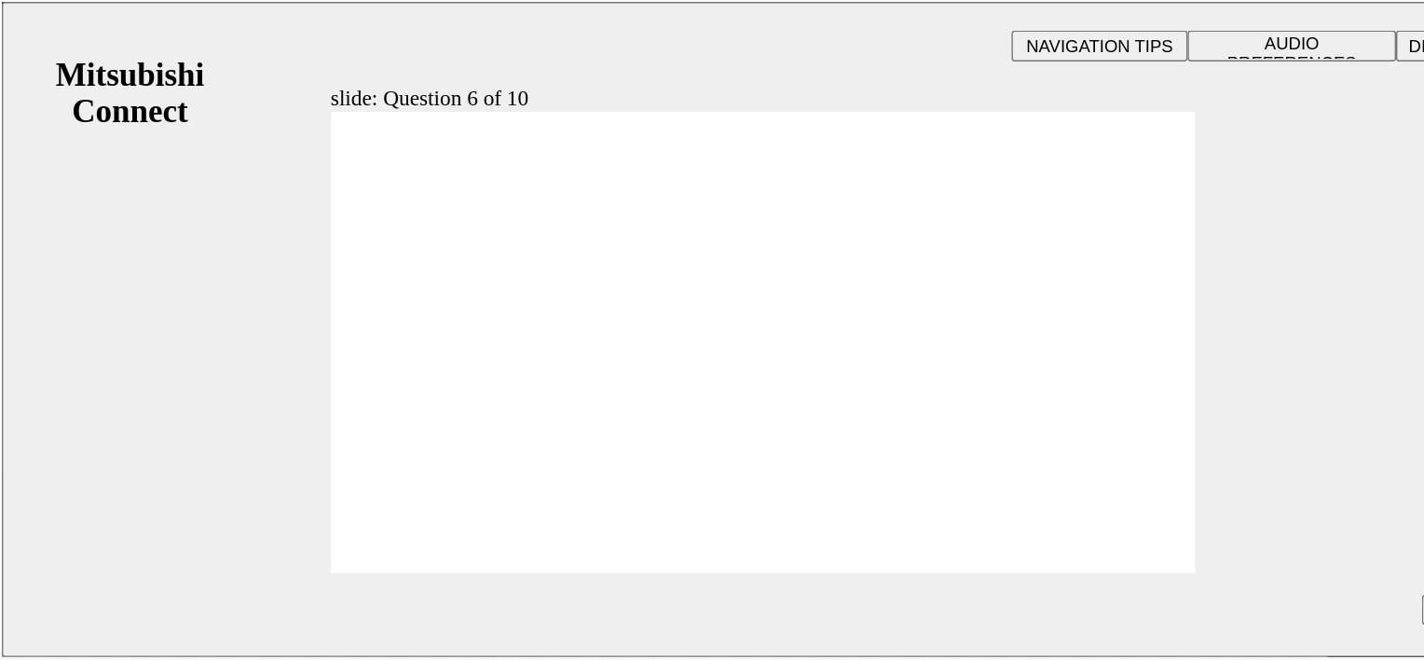
checkbox input "true"
drag, startPoint x: 348, startPoint y: 235, endPoint x: 347, endPoint y: 253, distance: 18.7
checkbox input "true"
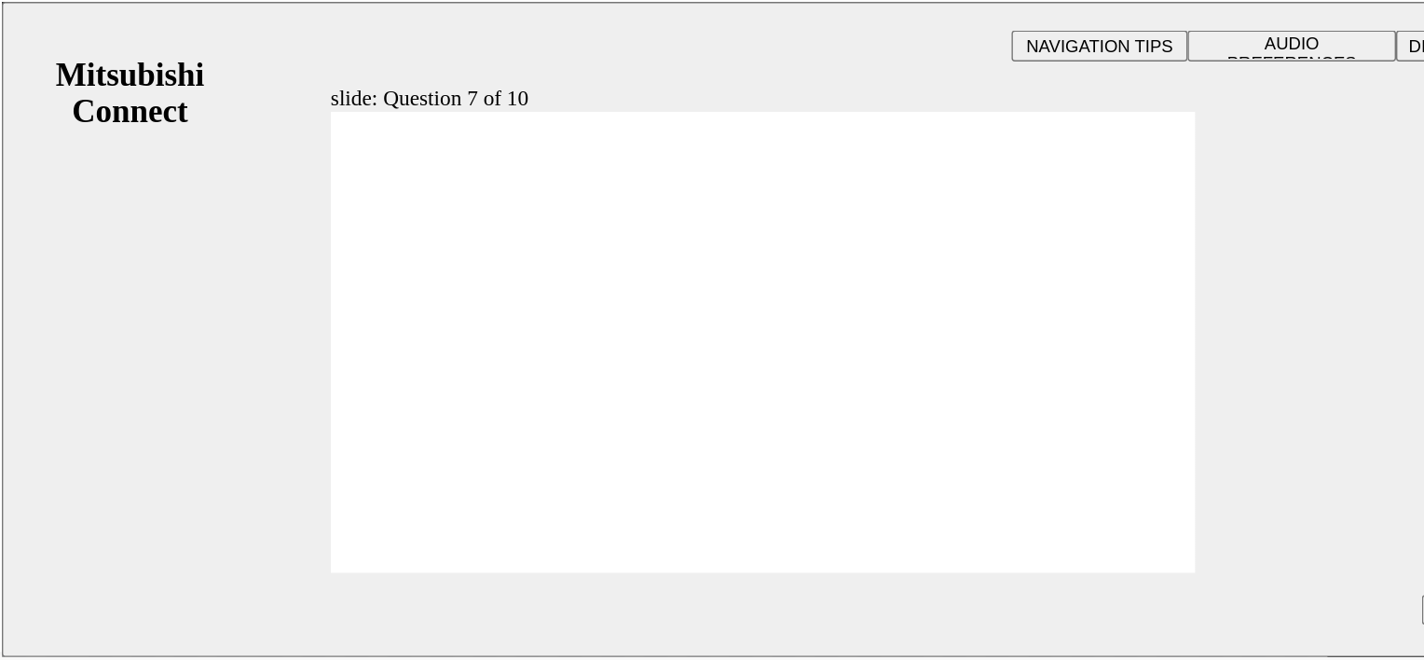
checkbox input "true"
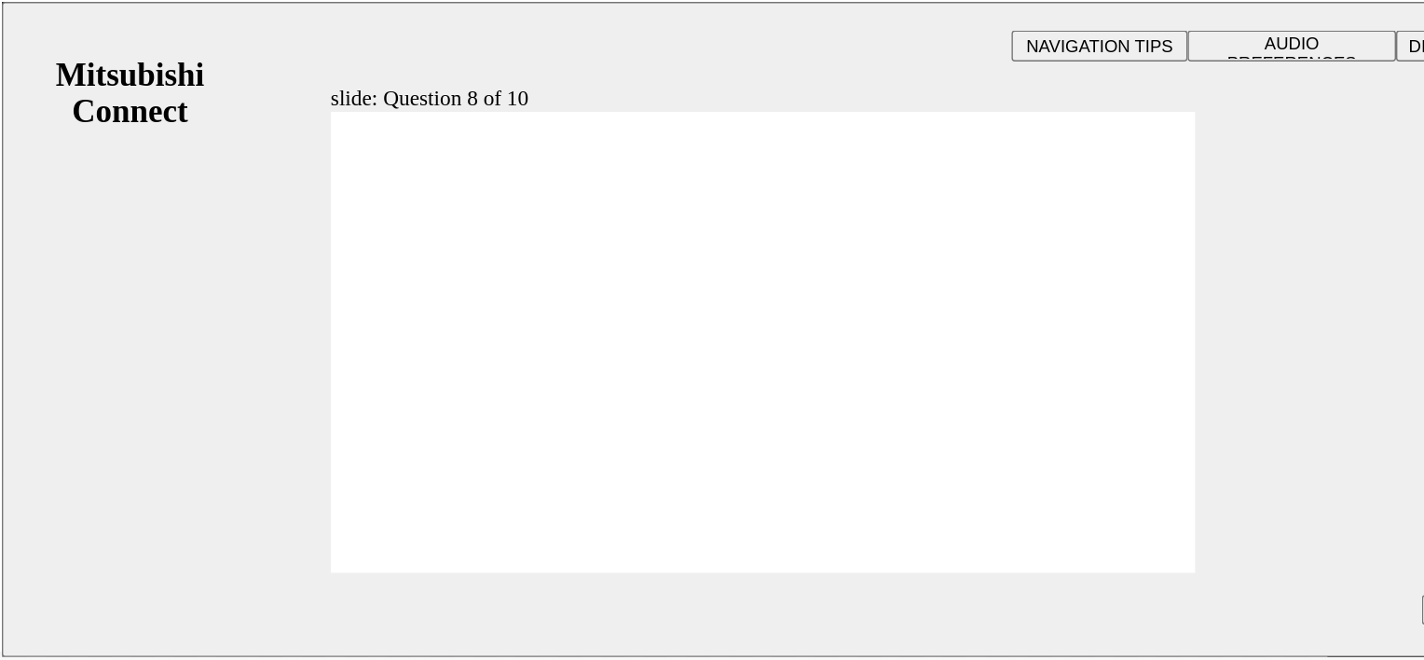
radio input "false"
radio input "true"
radio input "false"
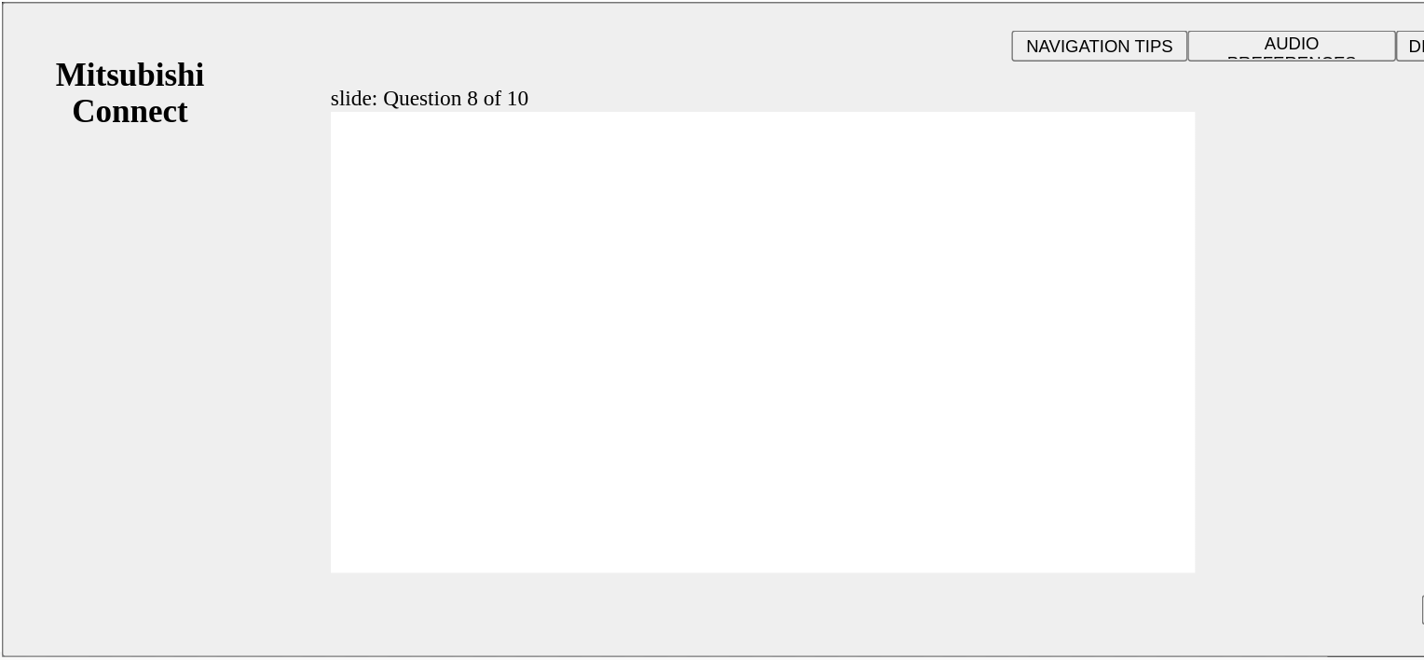
radio input "true"
drag, startPoint x: 405, startPoint y: 198, endPoint x: 396, endPoint y: 266, distance: 68.7
radio input "false"
radio input "true"
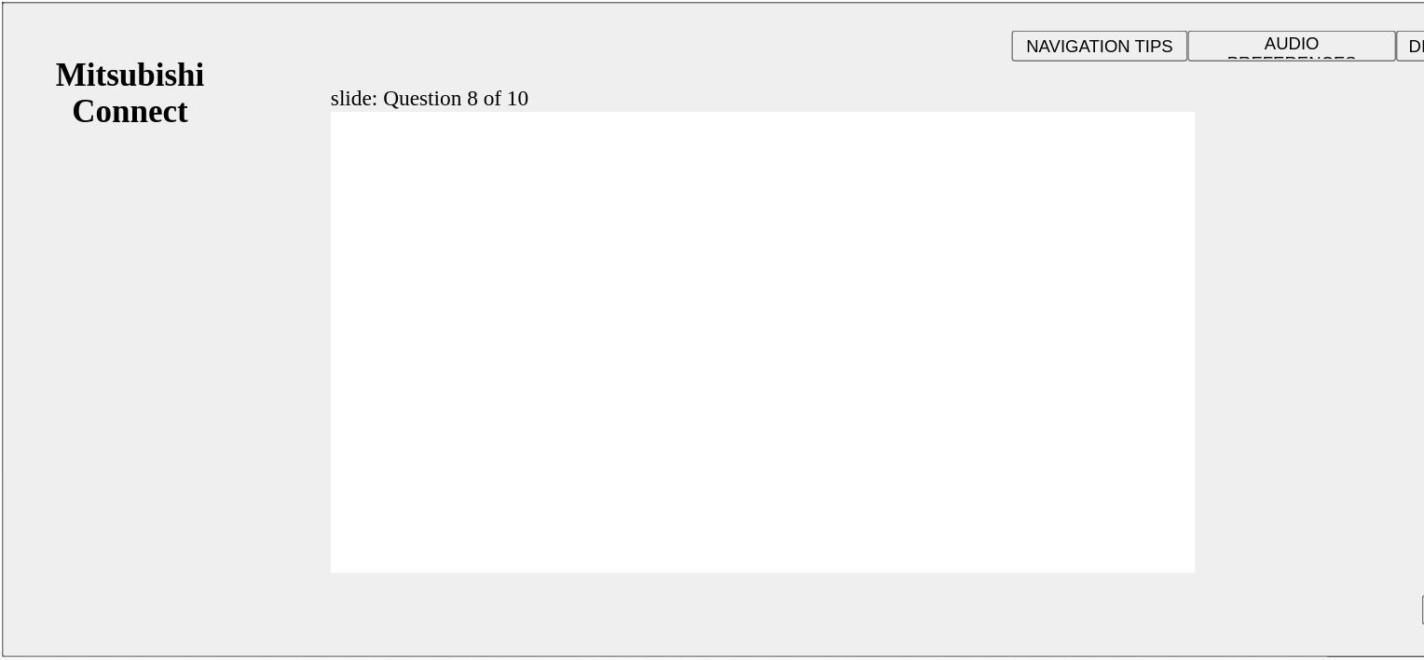
radio input "true"
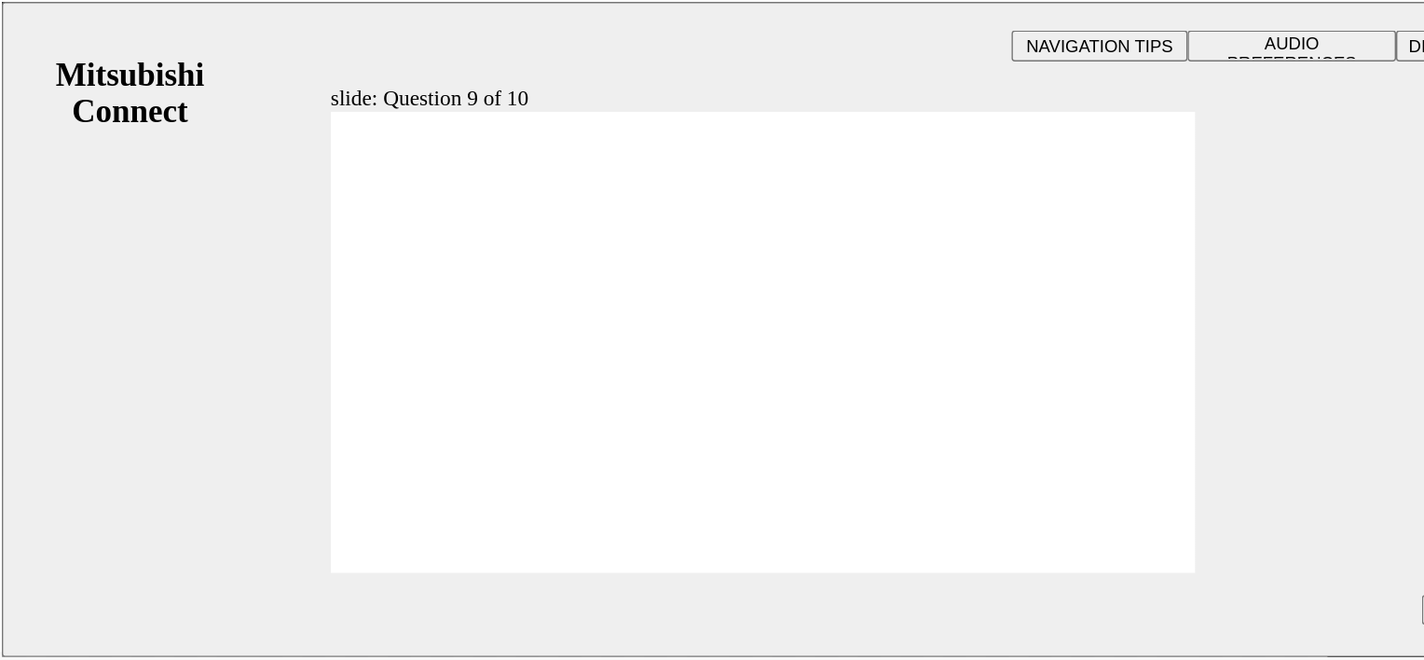
checkbox input "true"
drag, startPoint x: 352, startPoint y: 249, endPoint x: 352, endPoint y: 262, distance: 13.0
checkbox input "true"
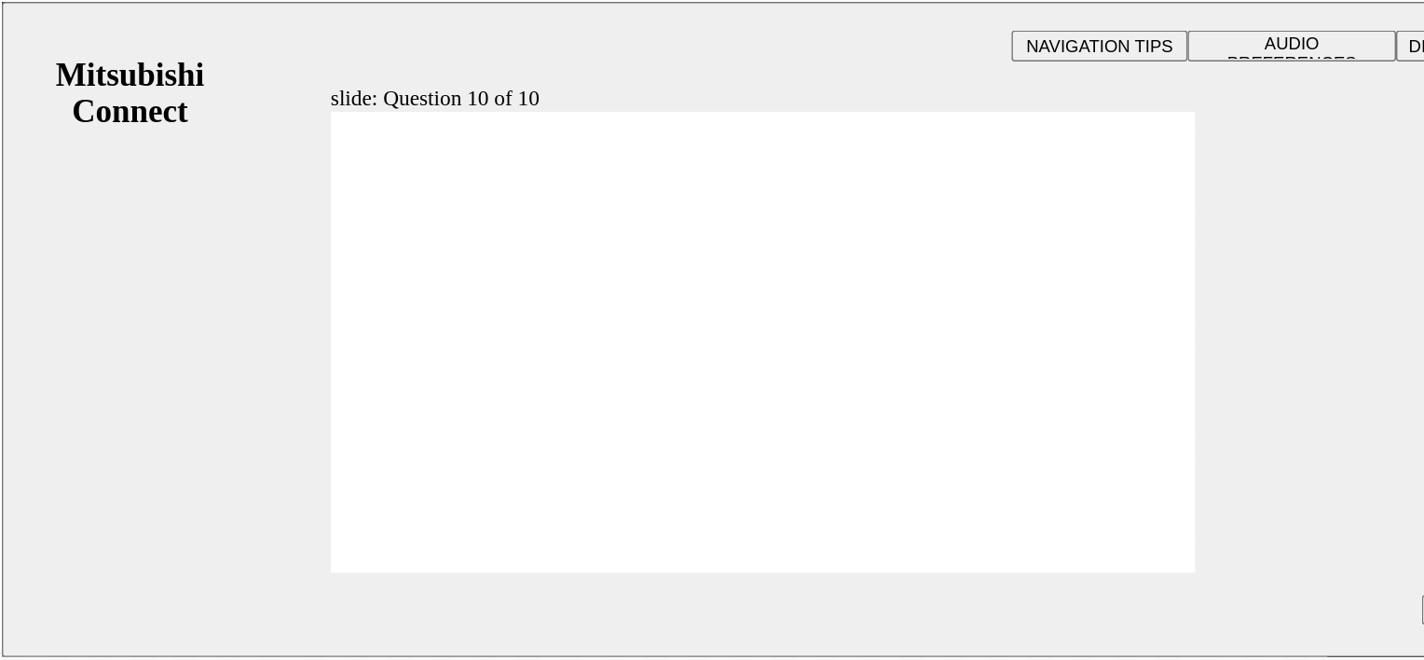
checkbox input "true"
drag, startPoint x: 335, startPoint y: 310, endPoint x: 319, endPoint y: 378, distance: 70.1
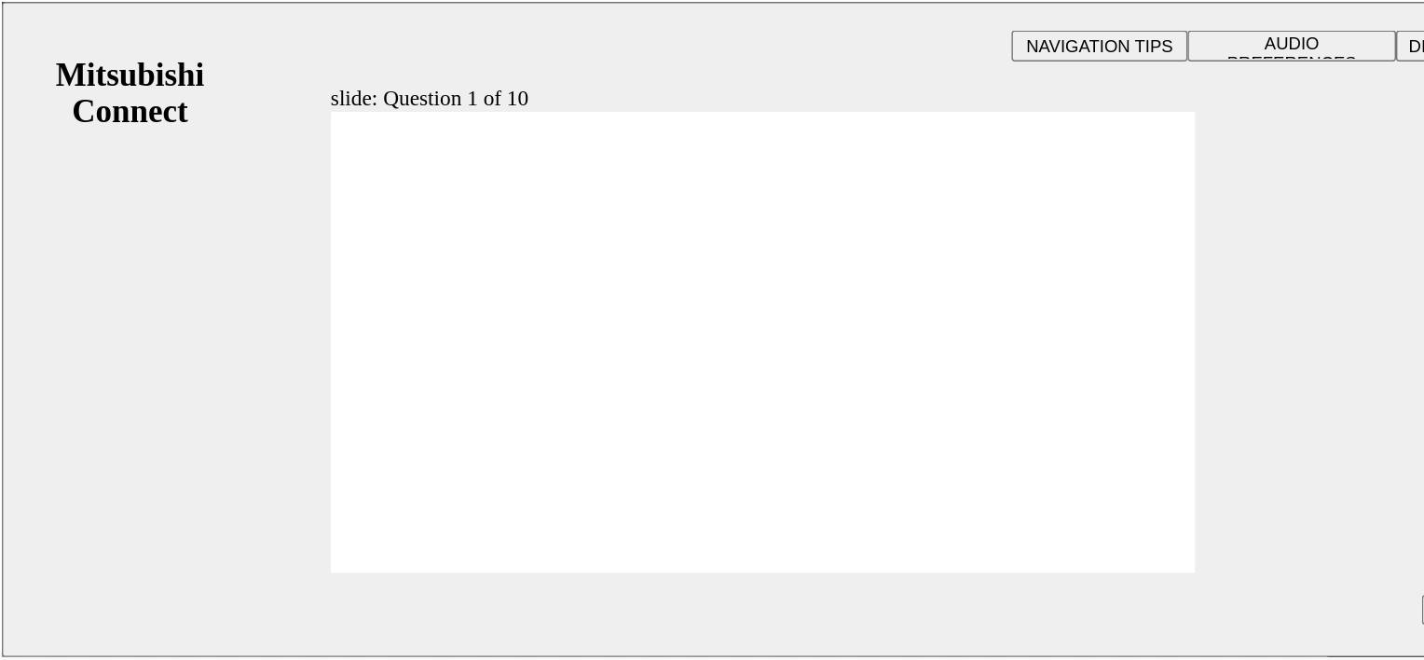
radio input "true"
drag, startPoint x: 418, startPoint y: 141, endPoint x: 513, endPoint y: 137, distance: 95.1
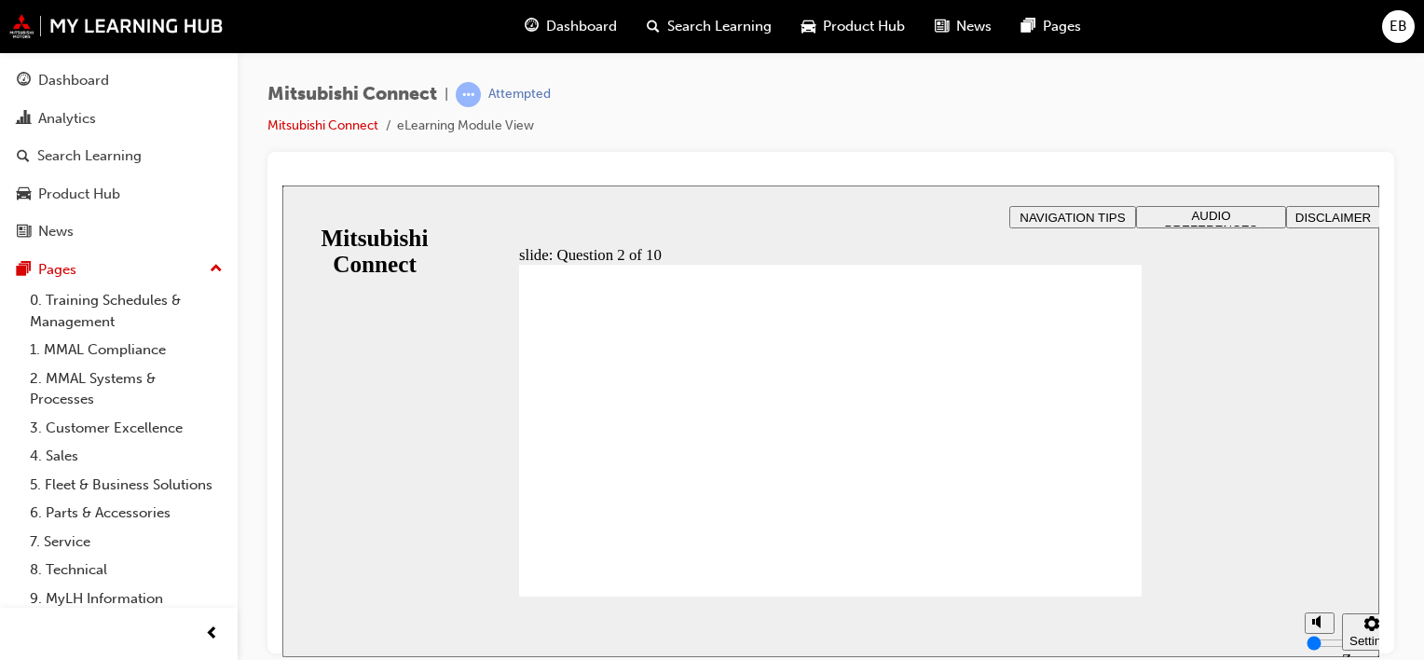
click at [1111, 221] on span "NAVIGATION TIPS" at bounding box center [1071, 217] width 105 height 14
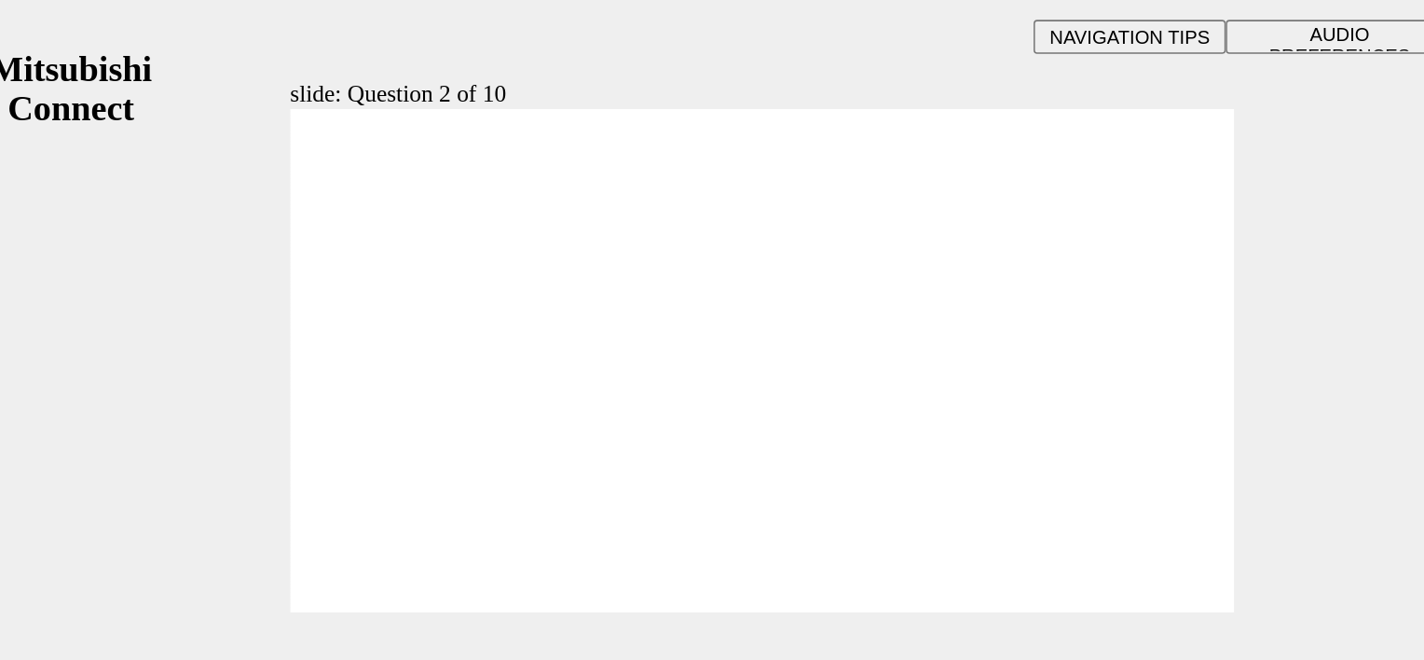
checkbox input "true"
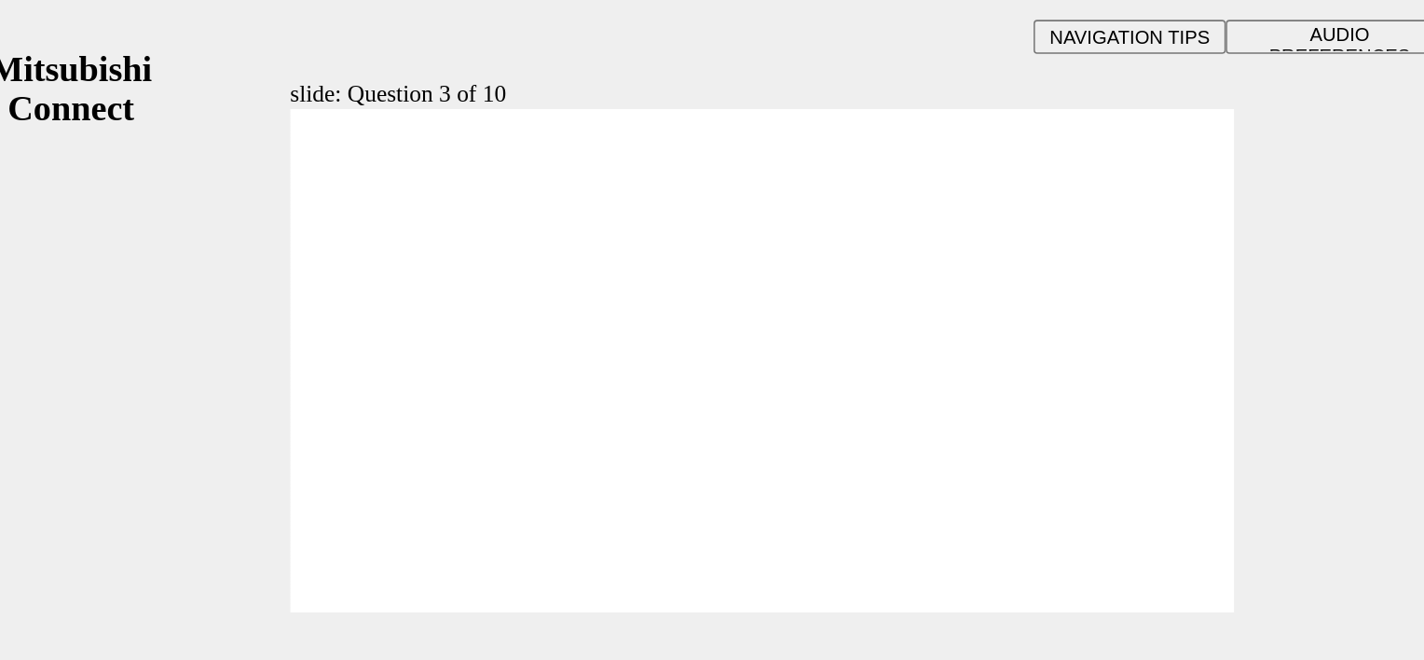
checkbox input "true"
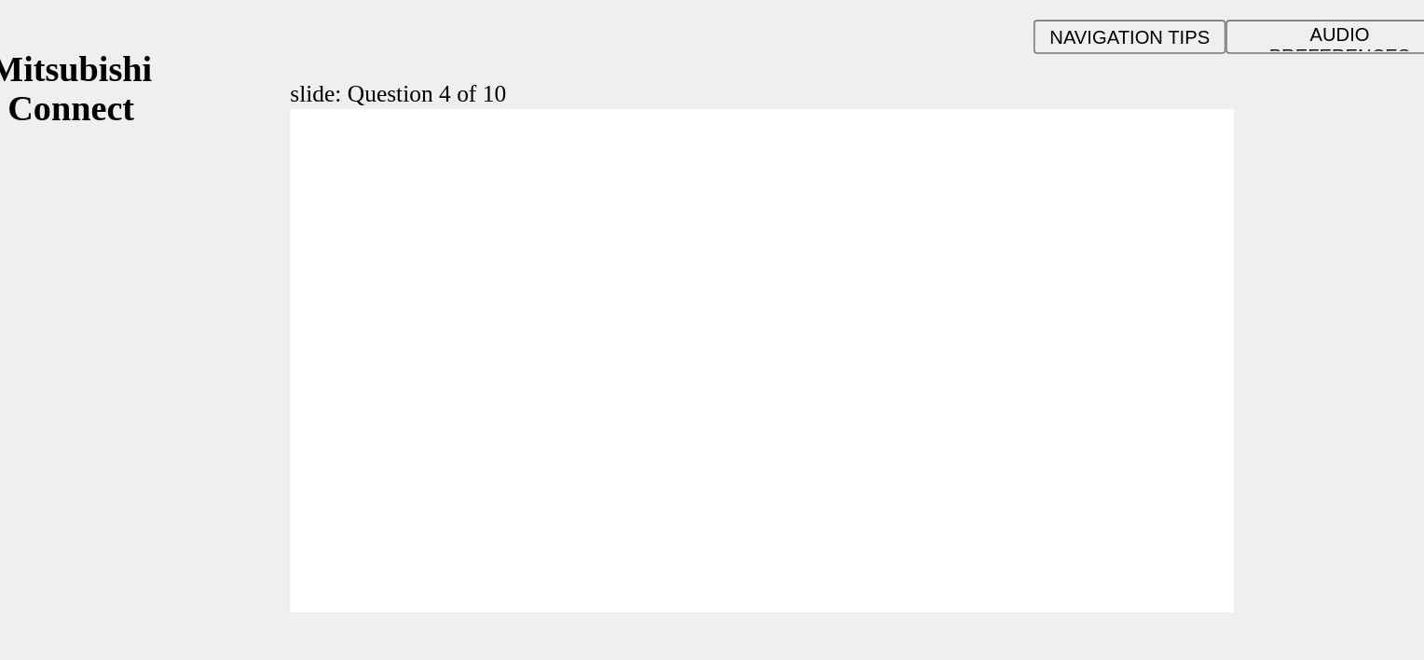
radio input "true"
checkbox input "true"
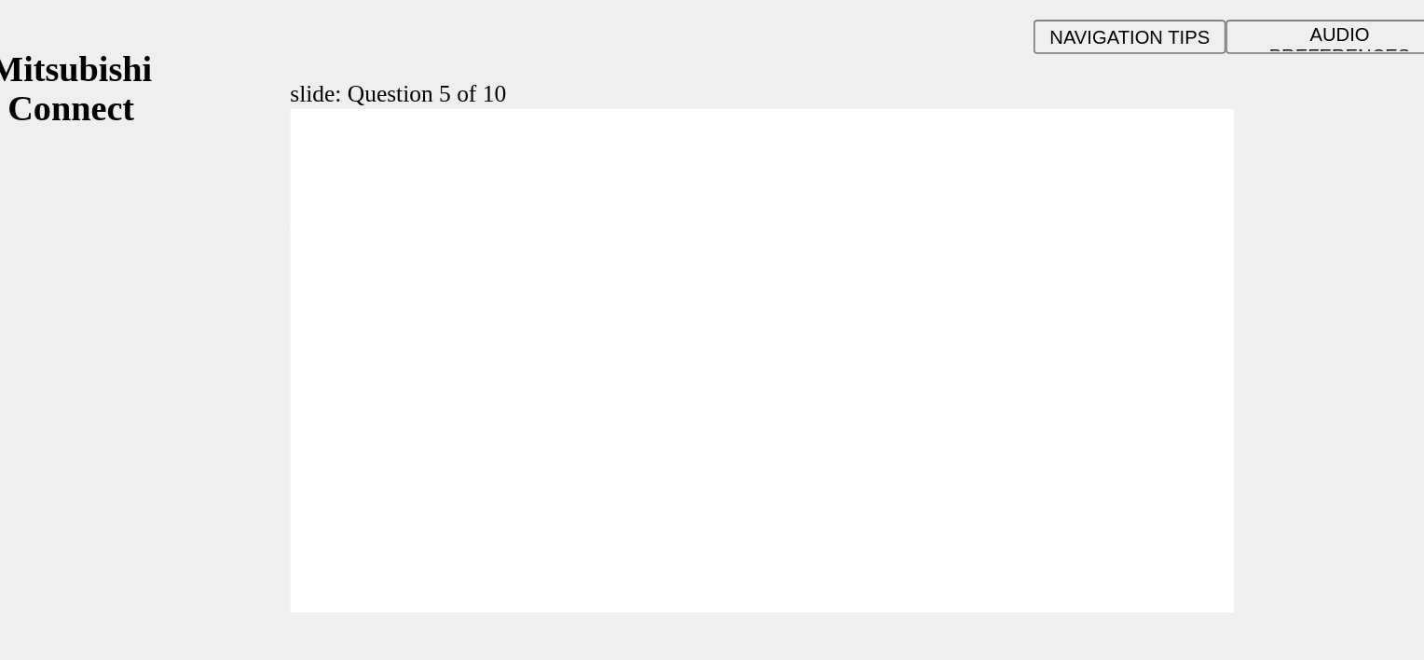
checkbox input "false"
checkbox input "true"
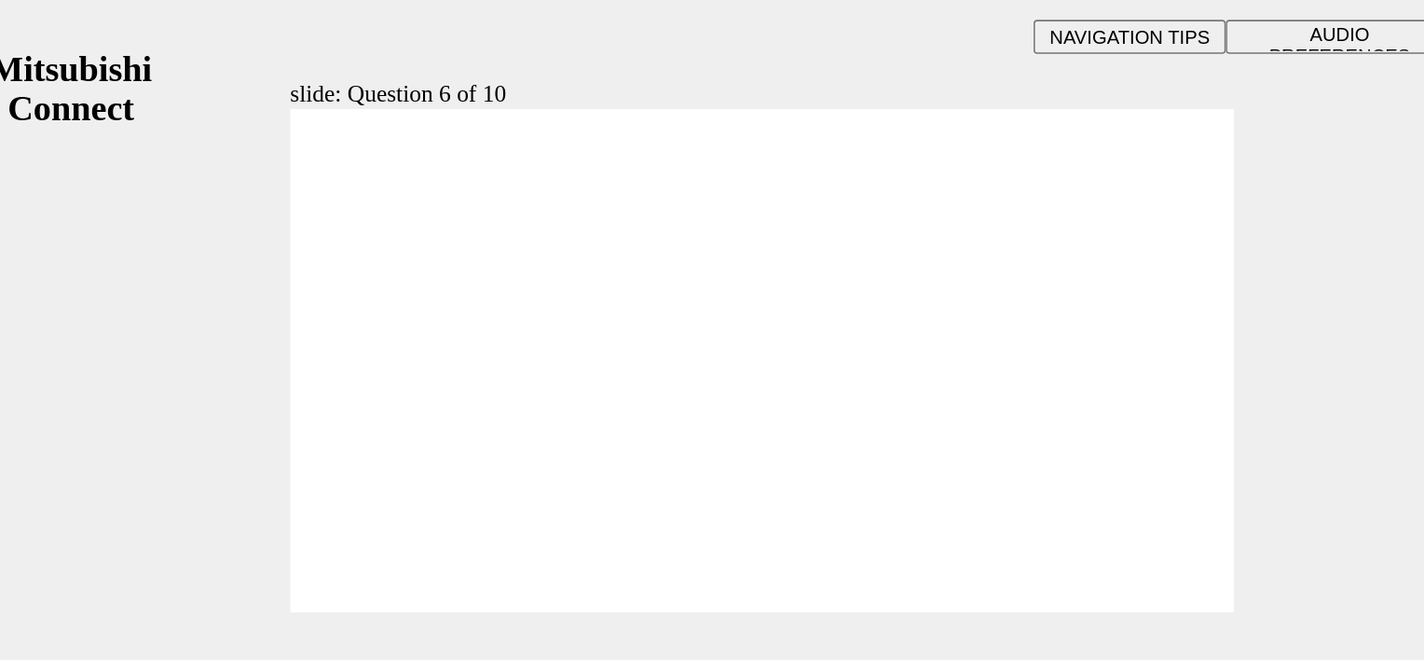
checkbox input "true"
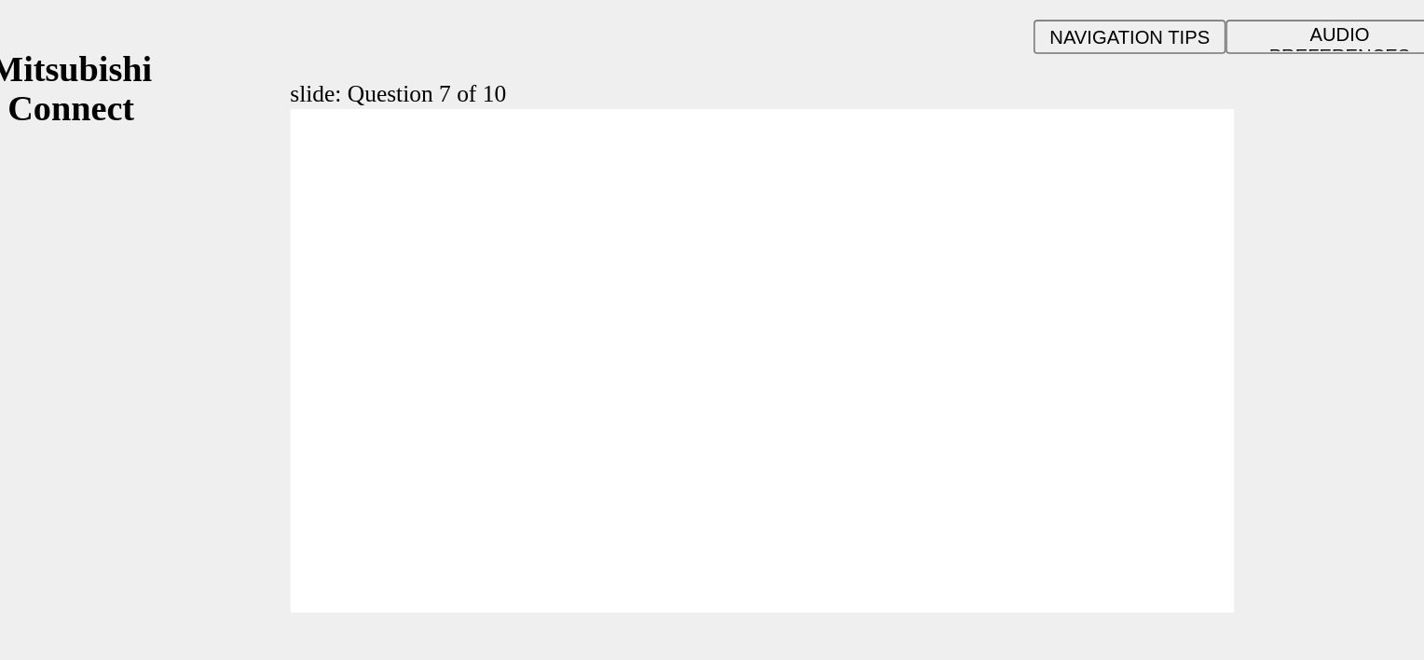
checkbox input "true"
radio input "true"
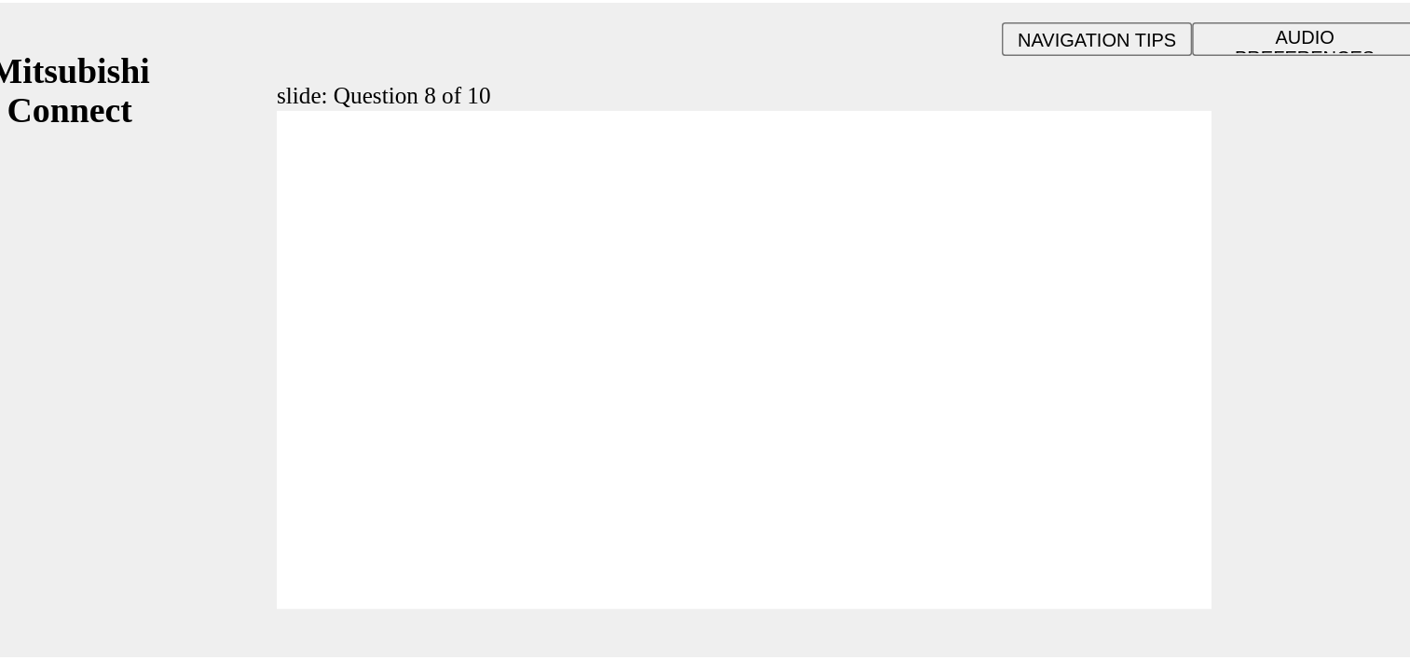
scroll to position [17, 0]
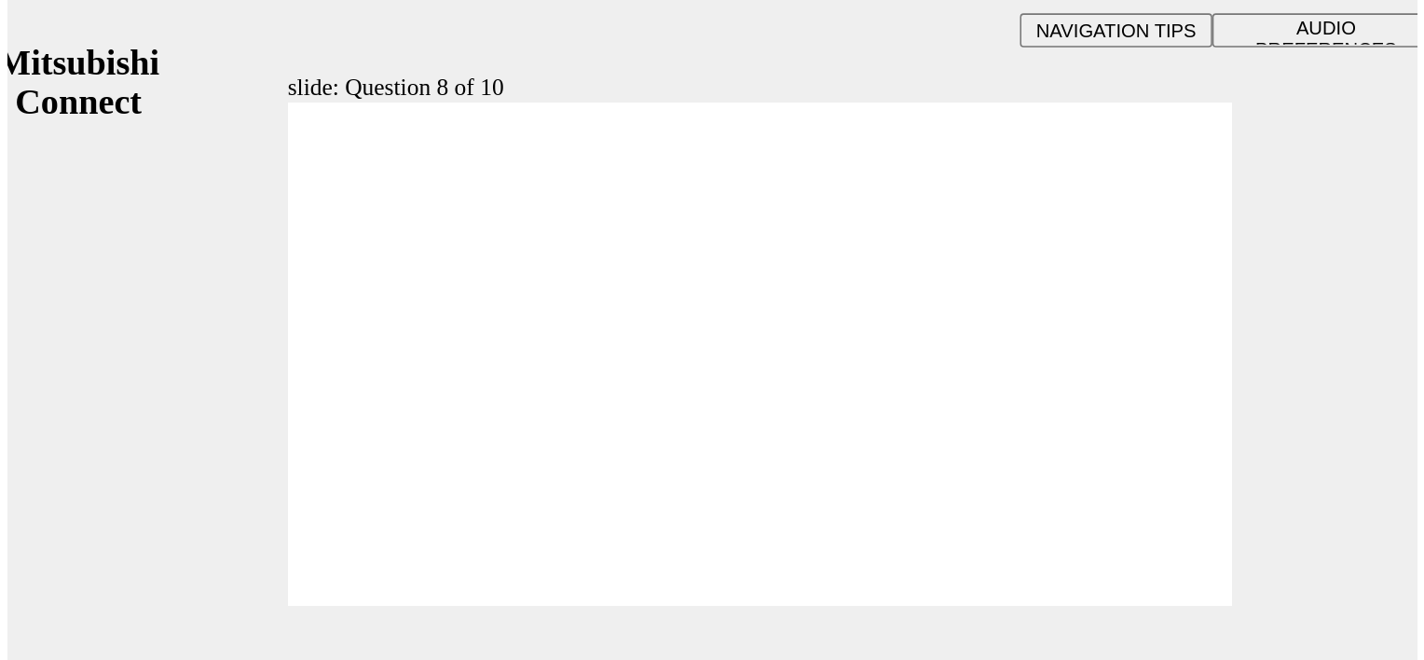
scroll to position [0, 0]
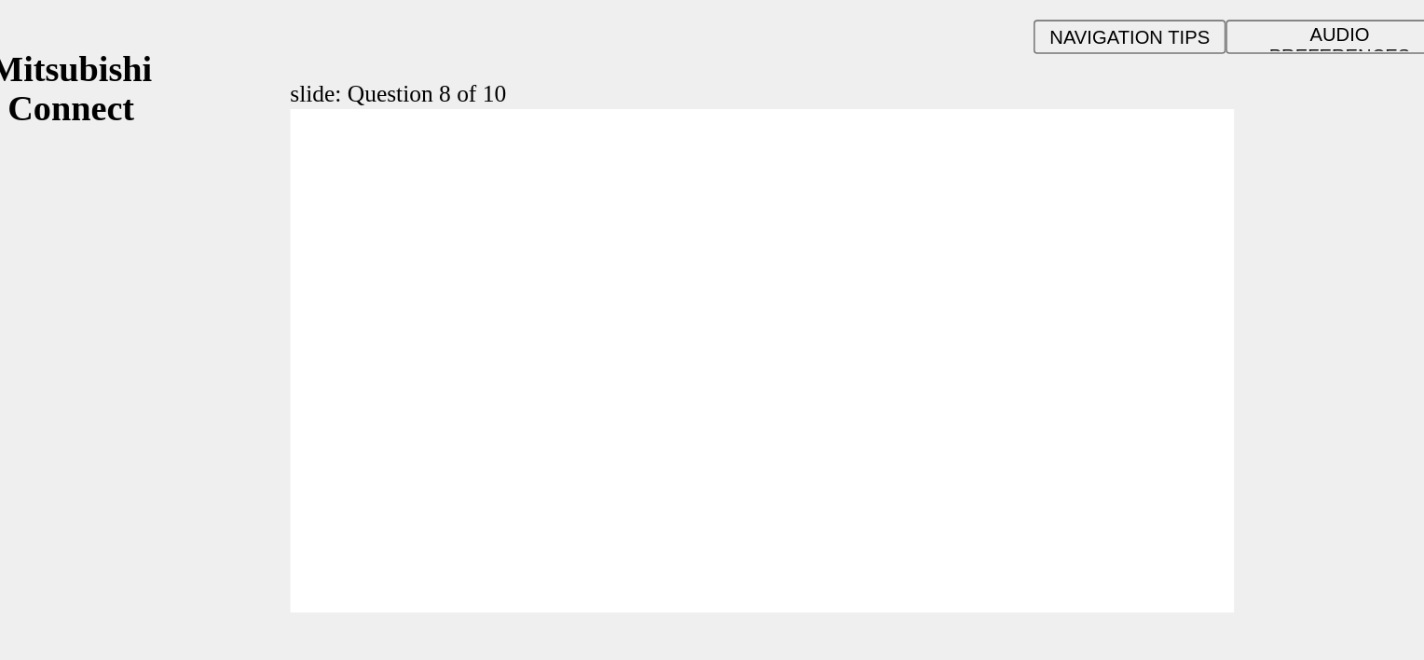
radio input "true"
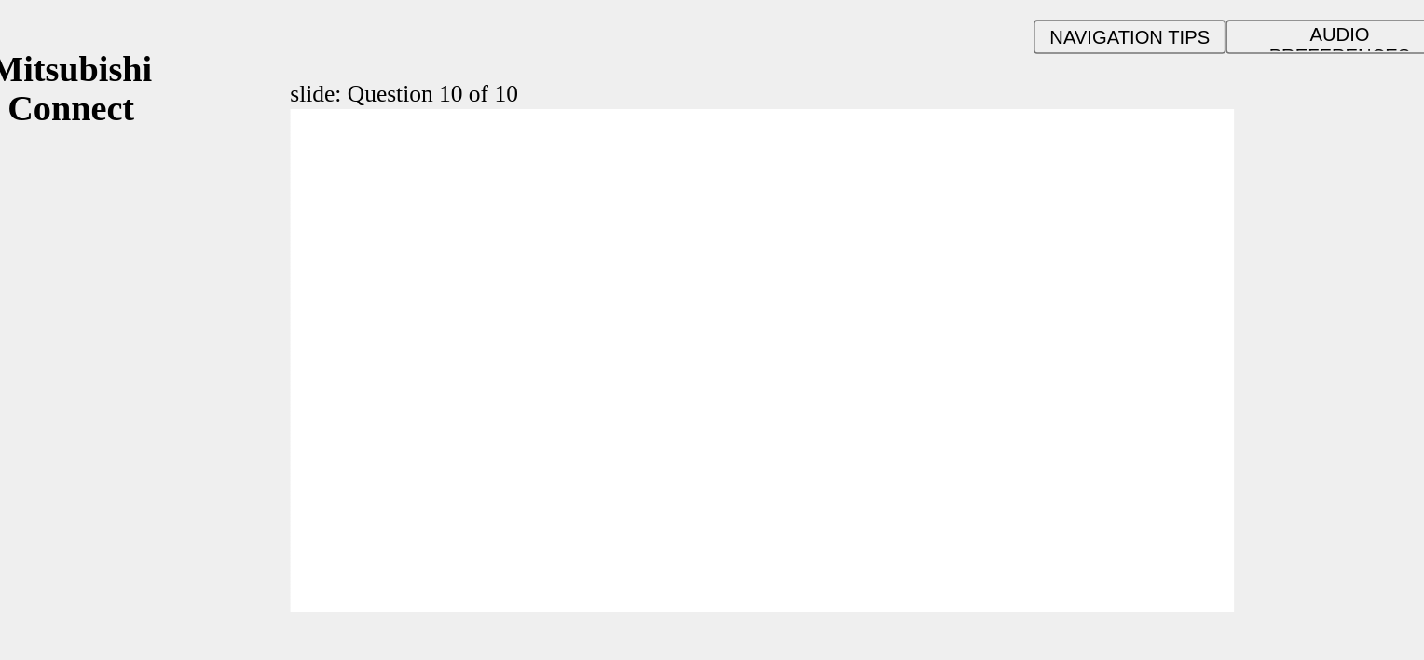
checkbox input "true"
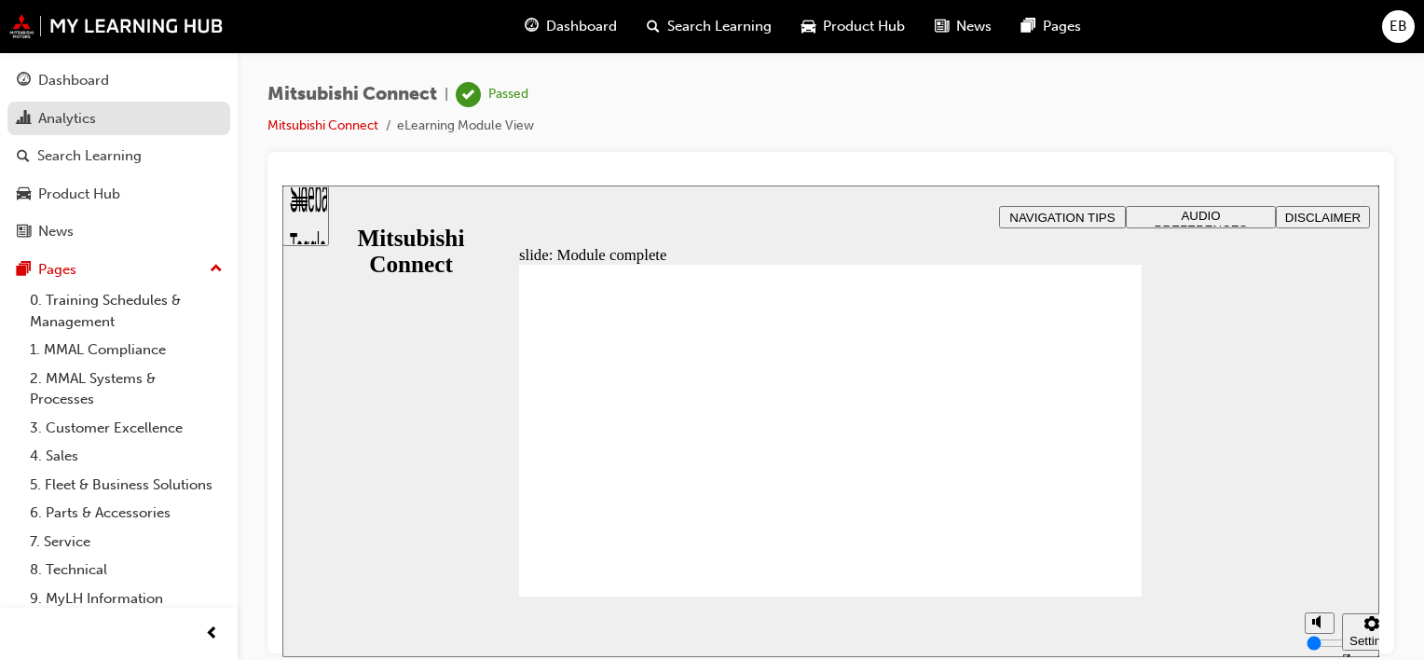
click at [100, 119] on div "Analytics" at bounding box center [119, 118] width 204 height 23
